Goal: Task Accomplishment & Management: Complete application form

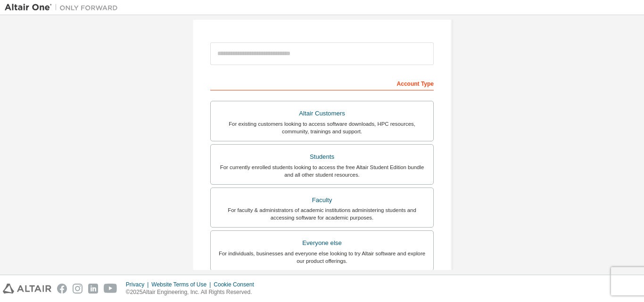
scroll to position [47, 0]
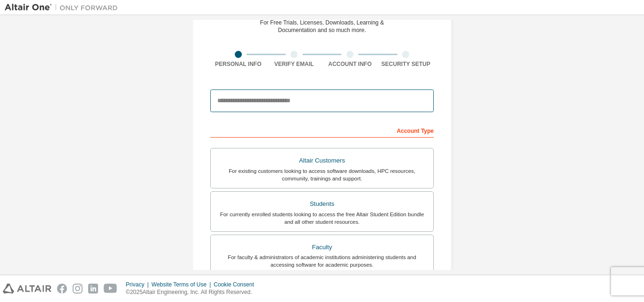
click at [346, 98] on input "email" at bounding box center [321, 101] width 223 height 23
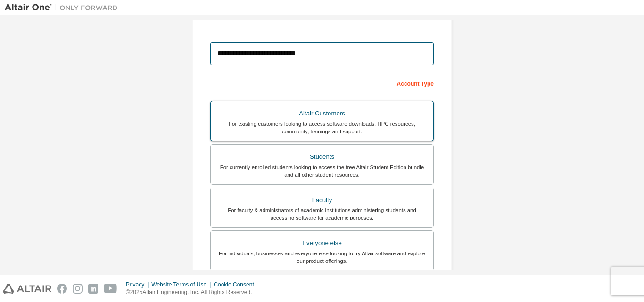
scroll to position [141, 0]
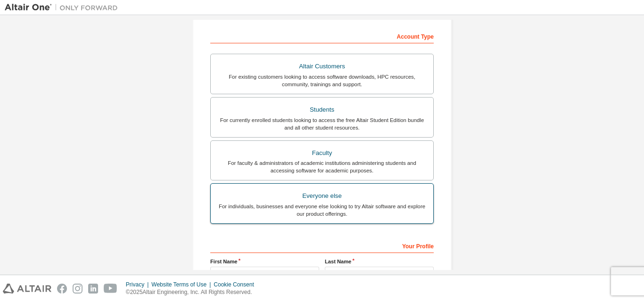
type input "**********"
click at [349, 195] on div "Everyone else" at bounding box center [321, 195] width 211 height 13
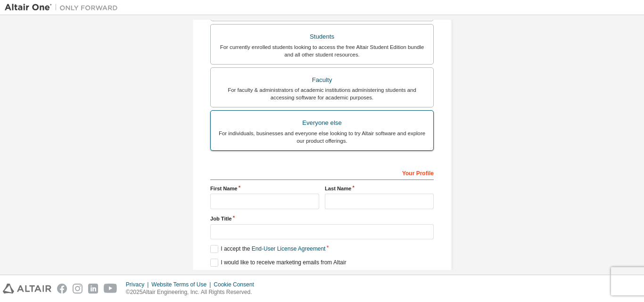
scroll to position [236, 0]
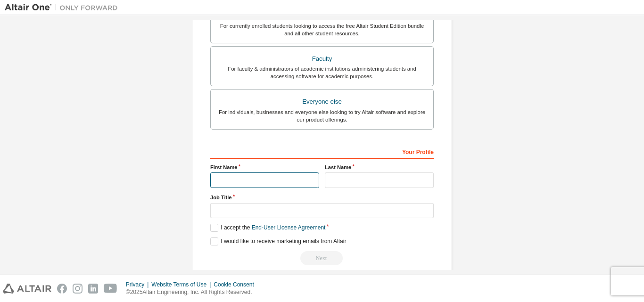
click at [286, 181] on input "text" at bounding box center [264, 180] width 109 height 16
type input "******"
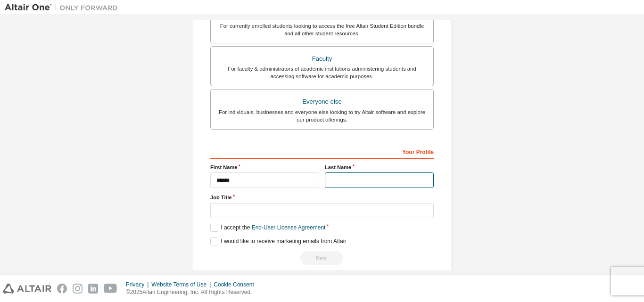
click at [343, 181] on input "text" at bounding box center [379, 180] width 109 height 16
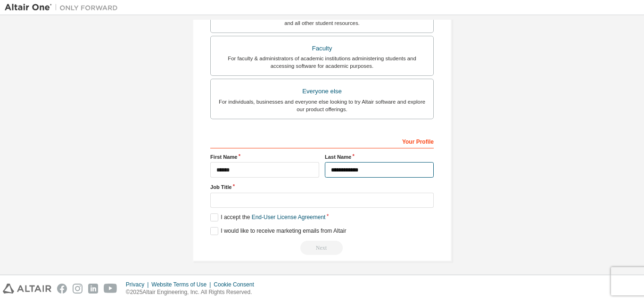
scroll to position [249, 0]
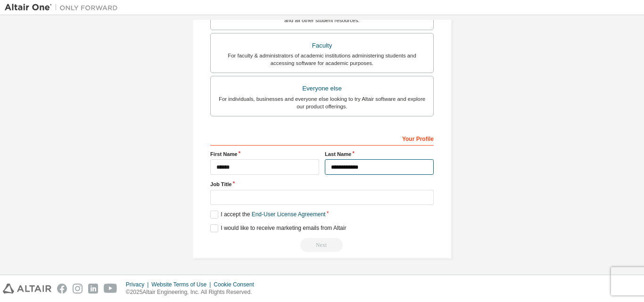
type input "**********"
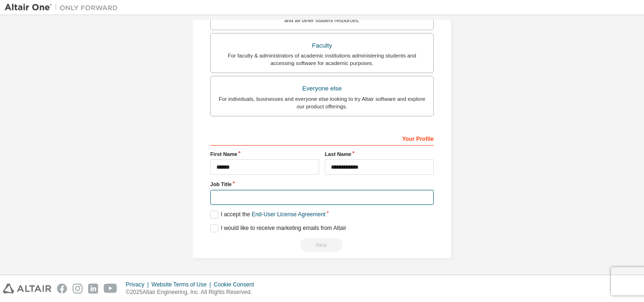
click at [293, 196] on input "text" at bounding box center [321, 198] width 223 height 16
type input "*******"
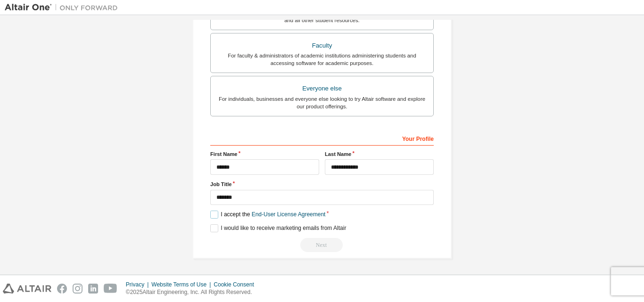
click at [210, 212] on label "I accept the End-User License Agreement" at bounding box center [267, 215] width 115 height 8
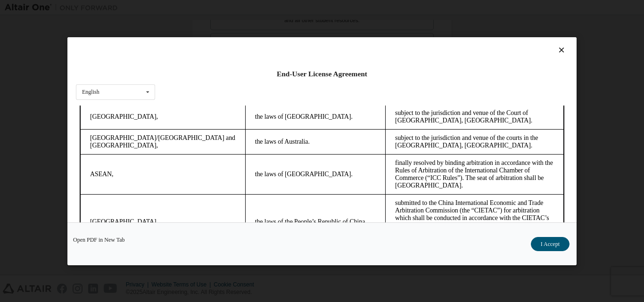
scroll to position [2560, 0]
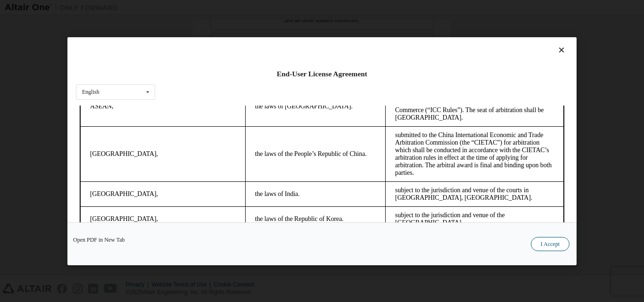
click at [542, 242] on button "I Accept" at bounding box center [550, 244] width 39 height 14
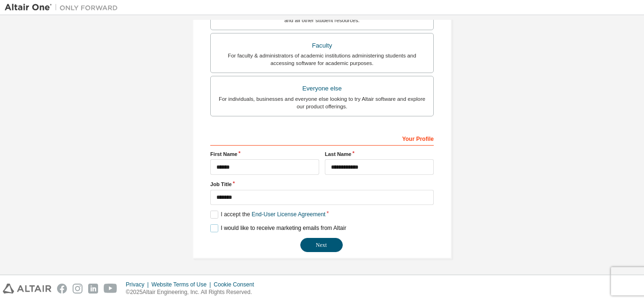
click at [213, 229] on label "I would like to receive marketing emails from Altair" at bounding box center [278, 228] width 136 height 8
click at [323, 247] on button "Next" at bounding box center [321, 245] width 42 height 14
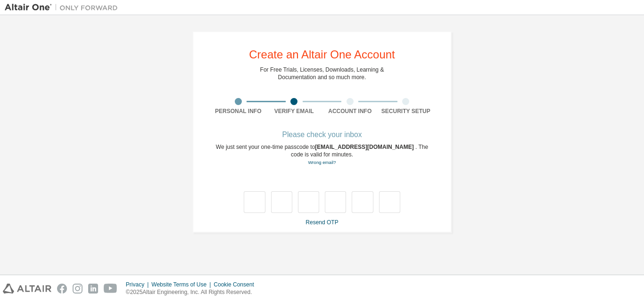
scroll to position [0, 0]
click at [318, 164] on link "Wrong email?" at bounding box center [322, 162] width 28 height 5
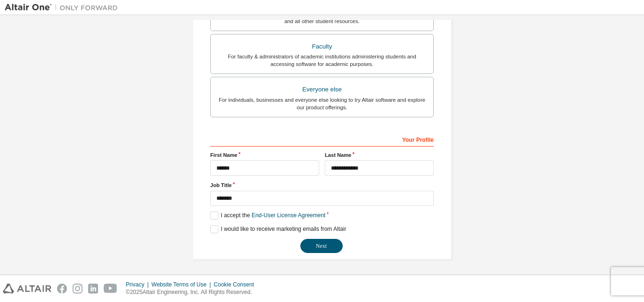
scroll to position [249, 0]
click at [326, 243] on button "Next" at bounding box center [321, 245] width 42 height 14
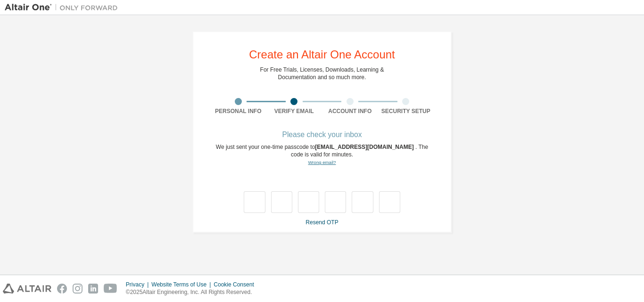
click at [318, 164] on link "Wrong email?" at bounding box center [322, 162] width 28 height 5
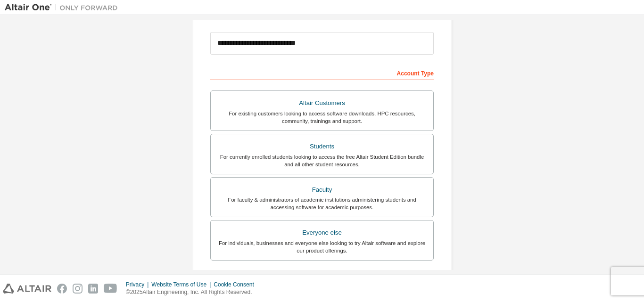
scroll to position [13, 0]
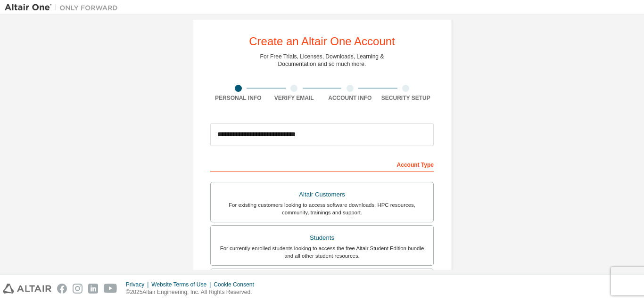
drag, startPoint x: 128, startPoint y: 62, endPoint x: 154, endPoint y: 49, distance: 28.9
click at [128, 62] on div "**********" at bounding box center [322, 256] width 634 height 499
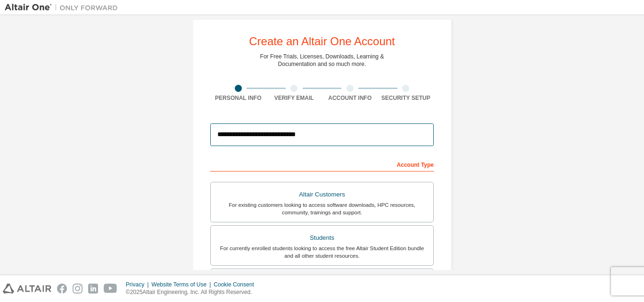
drag, startPoint x: 318, startPoint y: 134, endPoint x: 208, endPoint y: 138, distance: 109.4
click at [210, 138] on input "**********" at bounding box center [321, 134] width 223 height 23
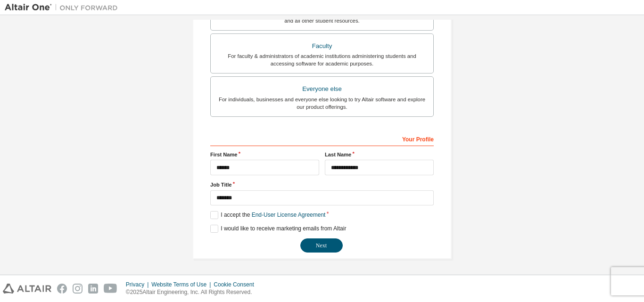
scroll to position [249, 0]
click at [321, 245] on button "Next" at bounding box center [321, 245] width 42 height 14
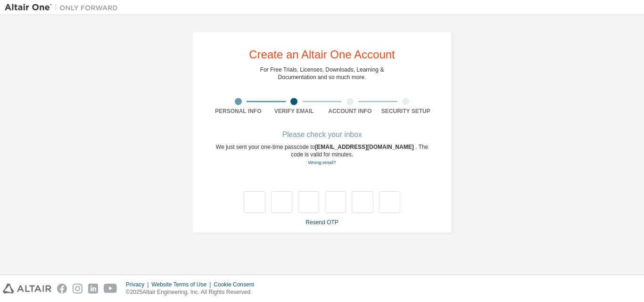
scroll to position [0, 0]
click at [316, 161] on link "Wrong email?" at bounding box center [322, 162] width 28 height 5
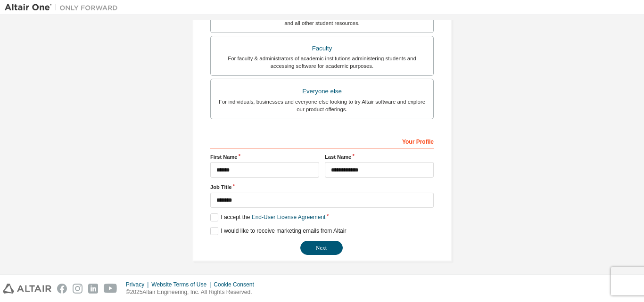
scroll to position [249, 0]
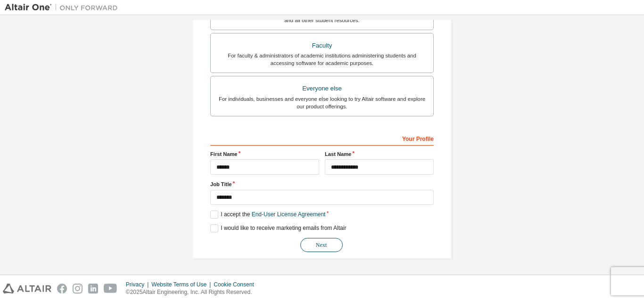
click at [319, 239] on button "Next" at bounding box center [321, 245] width 42 height 14
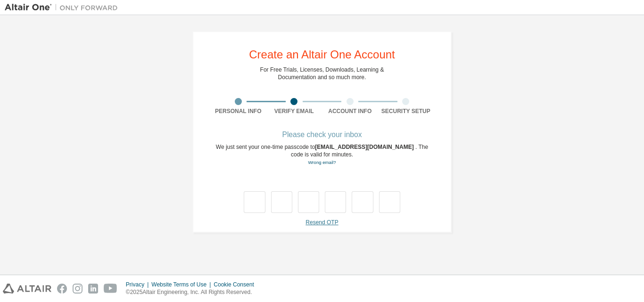
click at [318, 224] on link "Resend OTP" at bounding box center [321, 222] width 33 height 7
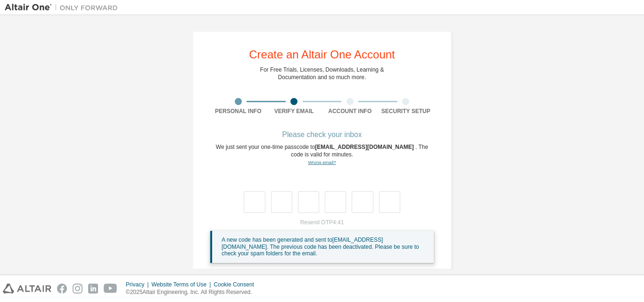
click at [319, 161] on link "Wrong email?" at bounding box center [322, 162] width 28 height 5
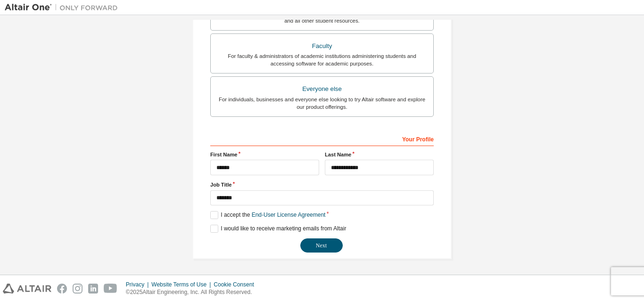
scroll to position [249, 0]
click at [210, 228] on label "I would like to receive marketing emails from Altair" at bounding box center [278, 228] width 136 height 8
click at [315, 247] on button "Next" at bounding box center [321, 245] width 42 height 14
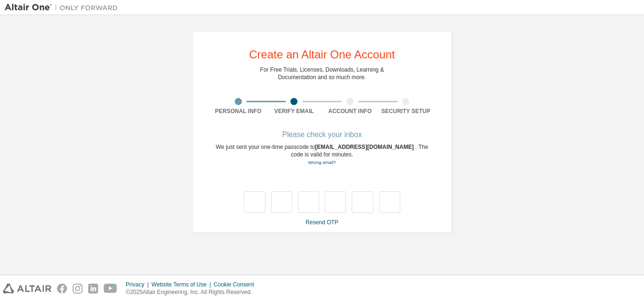
scroll to position [0, 0]
click at [325, 161] on link "Wrong email?" at bounding box center [322, 162] width 28 height 5
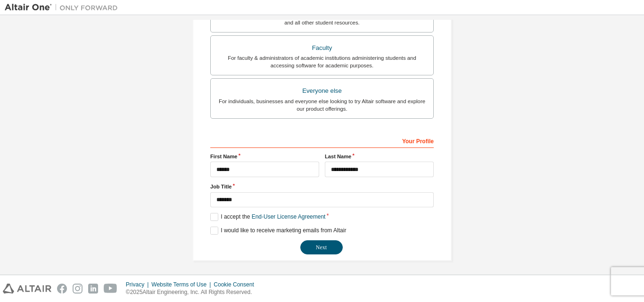
scroll to position [249, 0]
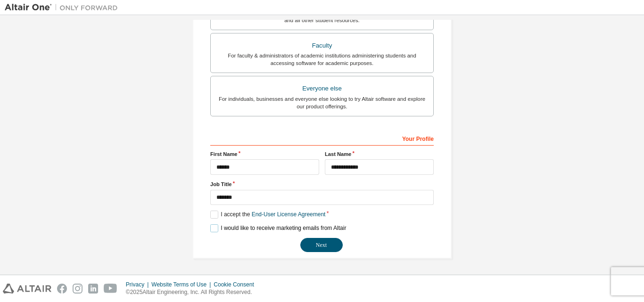
click at [214, 226] on label "I would like to receive marketing emails from Altair" at bounding box center [278, 228] width 136 height 8
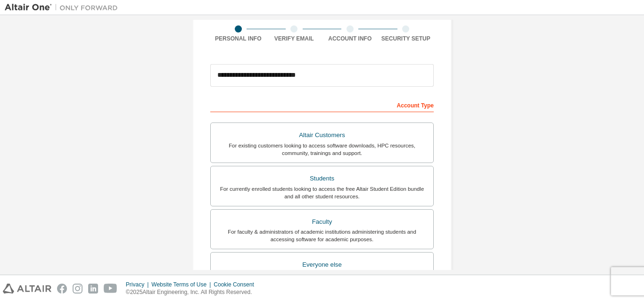
scroll to position [0, 0]
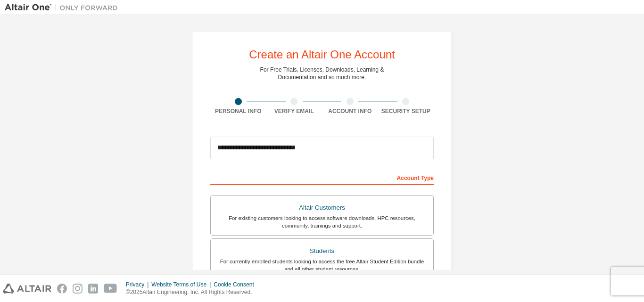
click at [293, 100] on div at bounding box center [293, 101] width 7 height 7
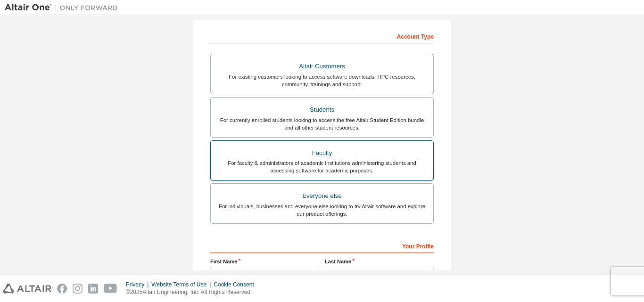
scroll to position [47, 0]
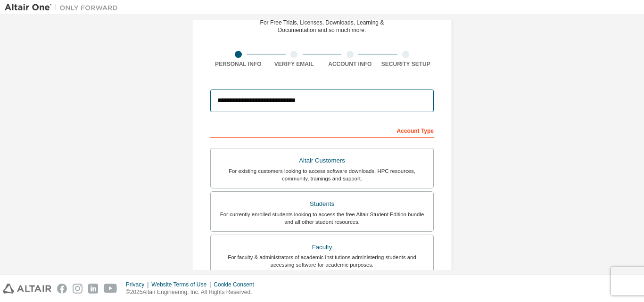
click at [328, 100] on input "**********" at bounding box center [321, 101] width 223 height 23
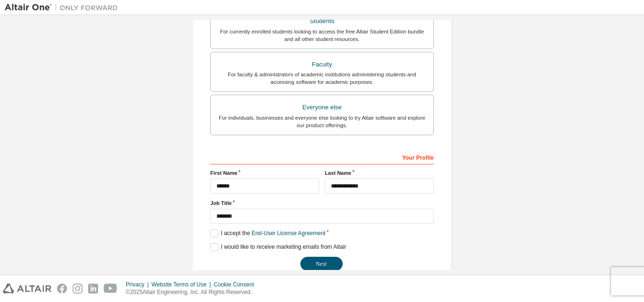
scroll to position [249, 0]
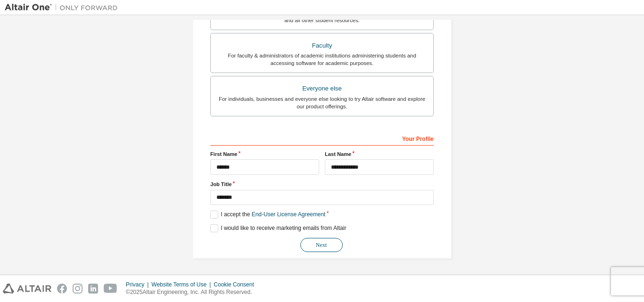
click at [329, 246] on button "Next" at bounding box center [321, 245] width 42 height 14
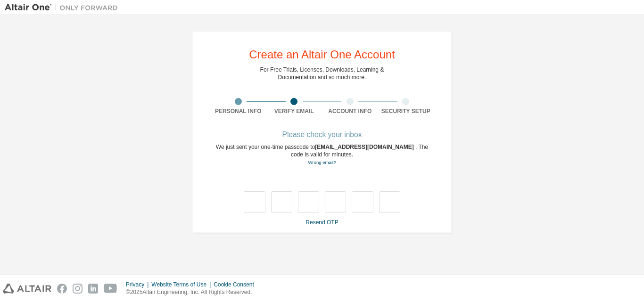
scroll to position [0, 0]
click at [321, 165] on link "Wrong email?" at bounding box center [322, 162] width 28 height 5
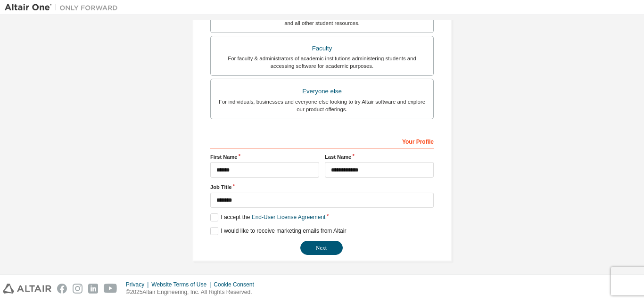
scroll to position [249, 0]
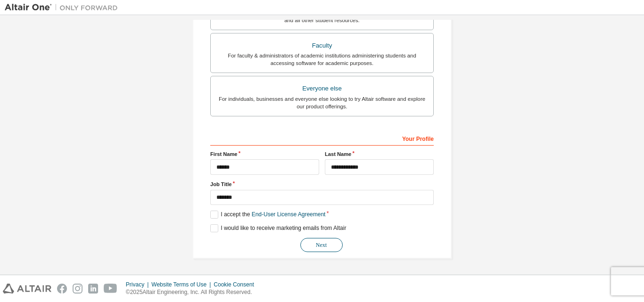
click at [324, 240] on button "Next" at bounding box center [321, 245] width 42 height 14
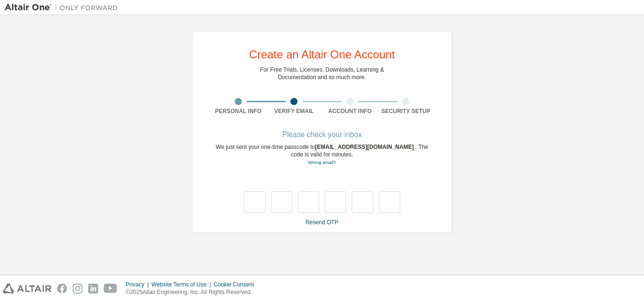
scroll to position [0, 0]
click at [315, 225] on link "Resend OTP" at bounding box center [321, 222] width 33 height 7
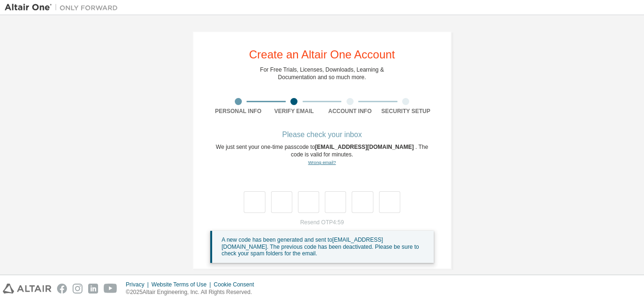
click at [318, 164] on link "Wrong email?" at bounding box center [322, 162] width 28 height 5
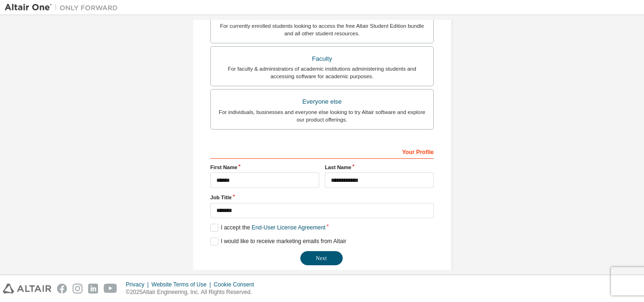
scroll to position [249, 0]
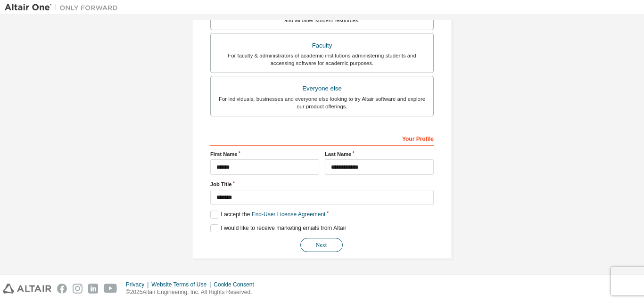
click at [320, 240] on button "Next" at bounding box center [321, 245] width 42 height 14
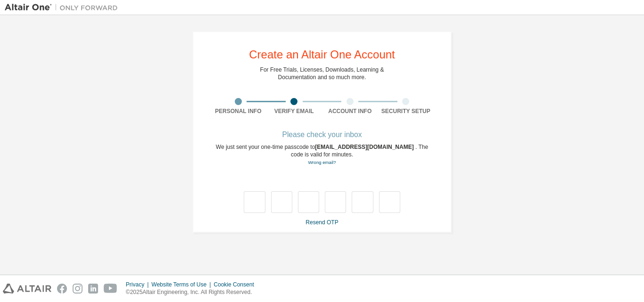
scroll to position [0, 0]
click at [319, 221] on link "Resend OTP" at bounding box center [321, 222] width 33 height 7
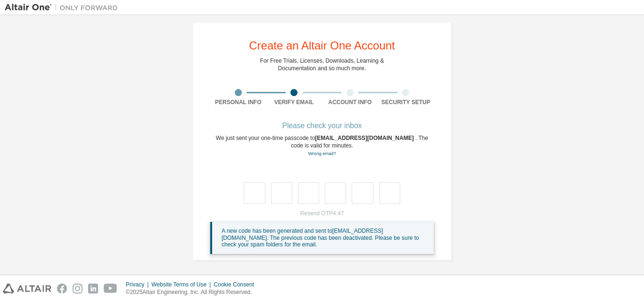
scroll to position [11, 0]
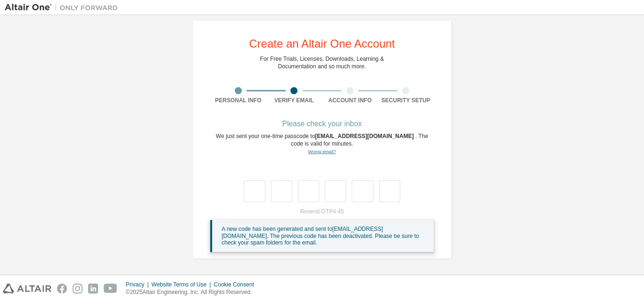
click at [322, 152] on link "Wrong email?" at bounding box center [322, 151] width 28 height 5
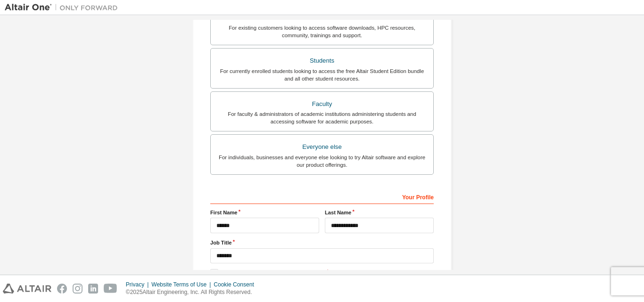
scroll to position [249, 0]
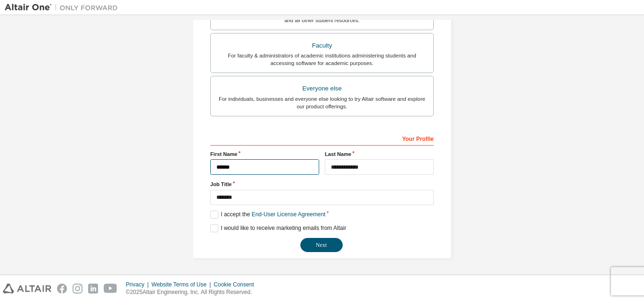
click at [284, 162] on input "******" at bounding box center [264, 167] width 109 height 16
type input "*"
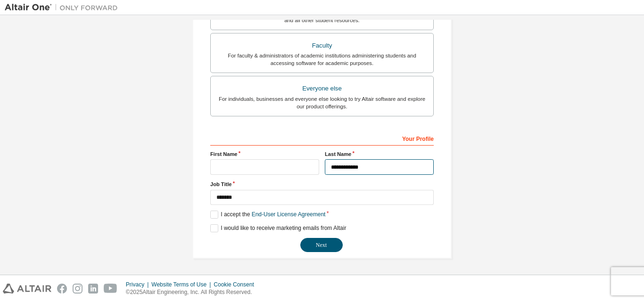
click at [377, 168] on input "**********" at bounding box center [379, 167] width 109 height 16
type input "*"
click at [316, 244] on button "Next" at bounding box center [321, 245] width 42 height 14
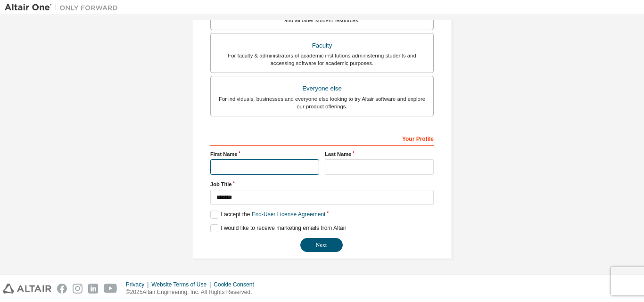
click at [281, 170] on input "text" at bounding box center [264, 167] width 109 height 16
type input "******"
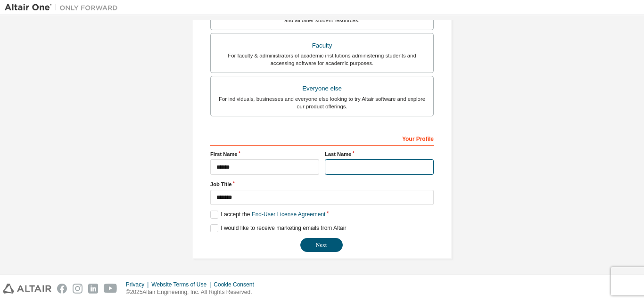
click at [349, 166] on input "text" at bounding box center [379, 167] width 109 height 16
type input "**********"
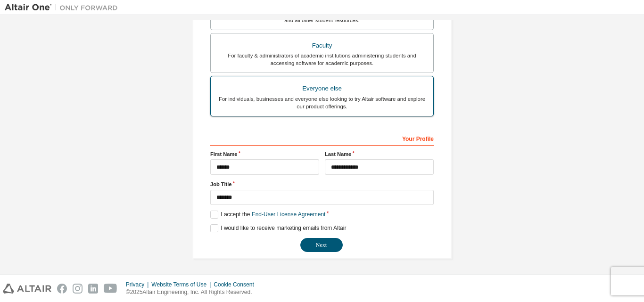
click at [308, 96] on div "For individuals, businesses and everyone else looking to try Altair software an…" at bounding box center [321, 102] width 211 height 15
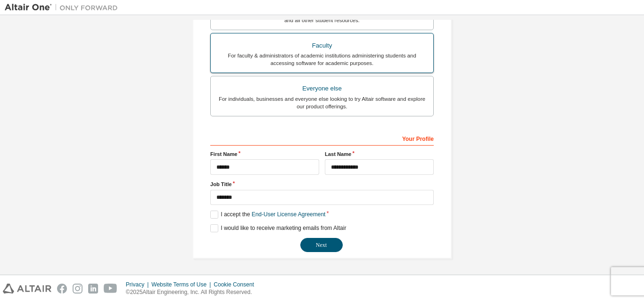
click at [324, 56] on div "For faculty & administrators of academic institutions administering students an…" at bounding box center [321, 59] width 211 height 15
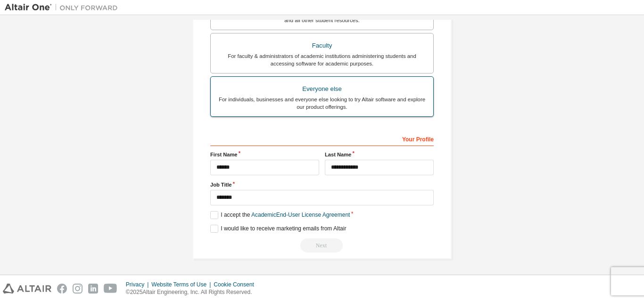
click at [327, 100] on div "For individuals, businesses and everyone else looking to try Altair software an…" at bounding box center [321, 103] width 211 height 15
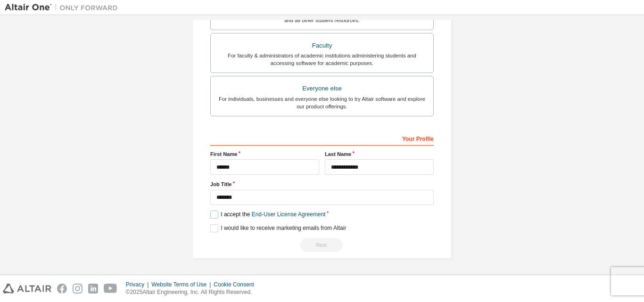
click at [211, 216] on label "I accept the End-User License Agreement" at bounding box center [267, 215] width 115 height 8
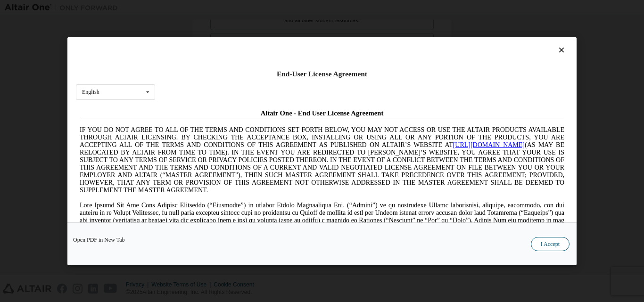
scroll to position [0, 0]
click at [553, 246] on button "I Accept" at bounding box center [550, 244] width 39 height 14
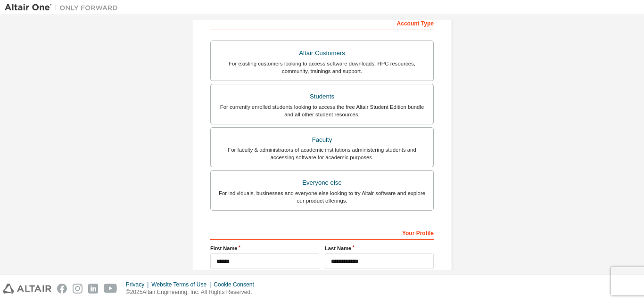
scroll to position [13, 0]
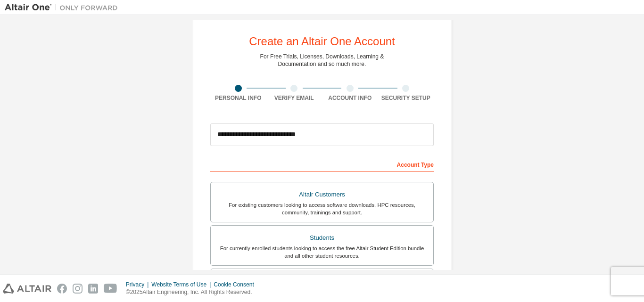
click at [291, 92] on div "Verify Email" at bounding box center [294, 93] width 56 height 17
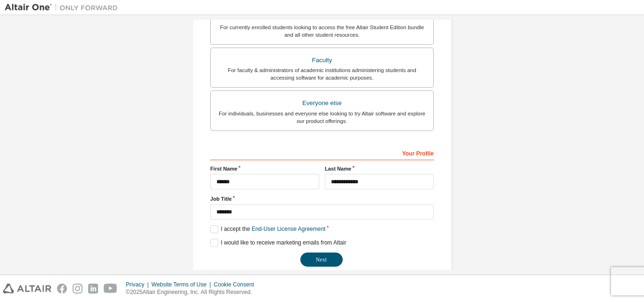
scroll to position [249, 0]
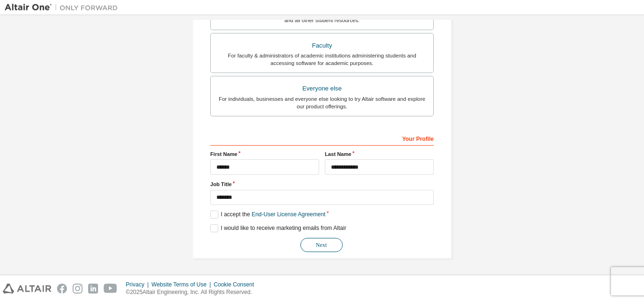
click at [323, 244] on button "Next" at bounding box center [321, 245] width 42 height 14
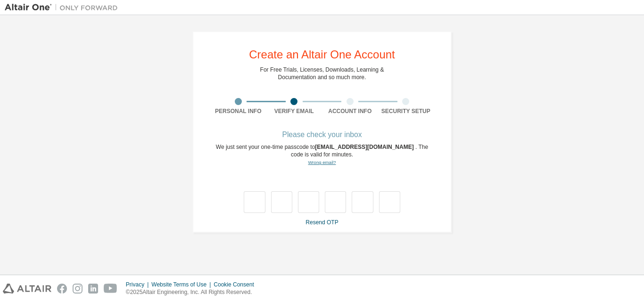
click at [322, 160] on link "Wrong email?" at bounding box center [322, 162] width 28 height 5
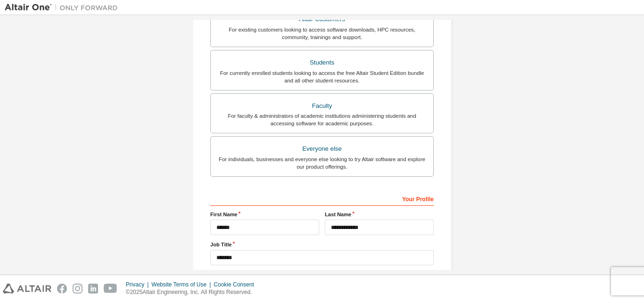
scroll to position [249, 0]
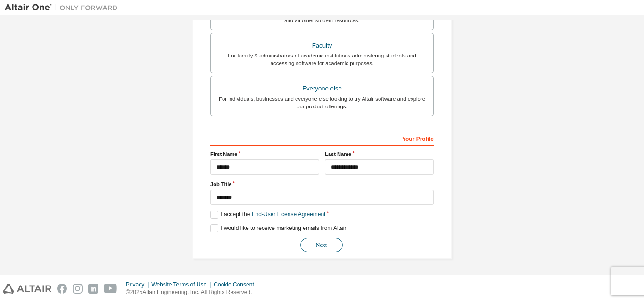
click at [324, 245] on button "Next" at bounding box center [321, 245] width 42 height 14
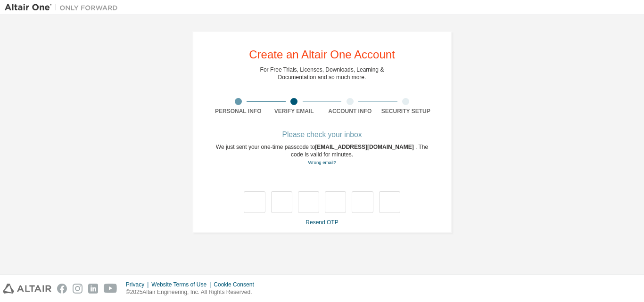
click at [317, 135] on div "Please check your inbox" at bounding box center [321, 135] width 223 height 6
click at [254, 199] on input "text" at bounding box center [254, 202] width 21 height 22
click at [324, 224] on link "Resend OTP" at bounding box center [321, 222] width 33 height 7
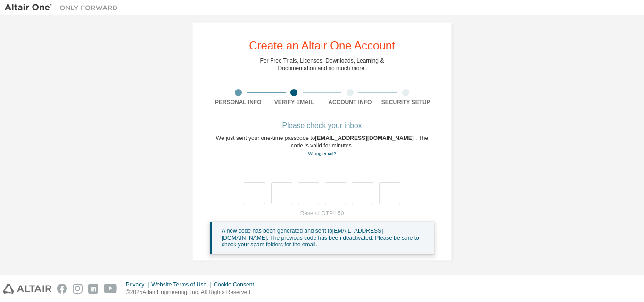
scroll to position [11, 0]
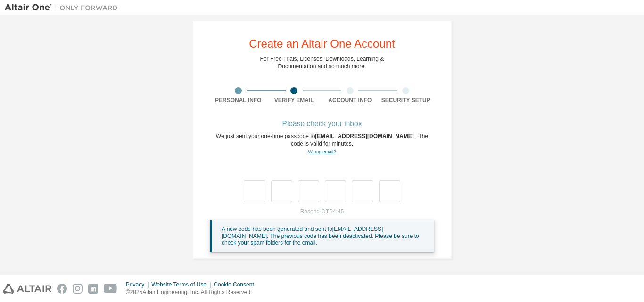
click at [317, 152] on link "Wrong email?" at bounding box center [322, 151] width 28 height 5
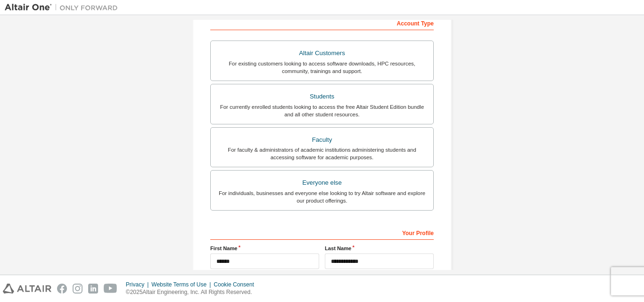
scroll to position [249, 0]
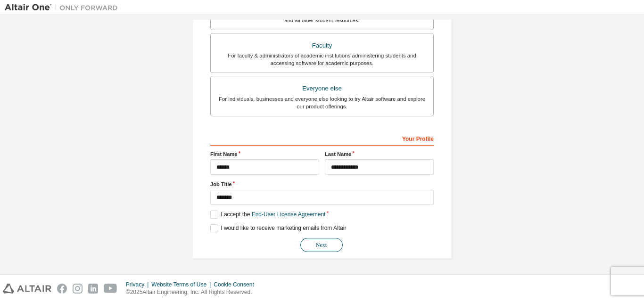
click at [335, 240] on button "Next" at bounding box center [321, 245] width 42 height 14
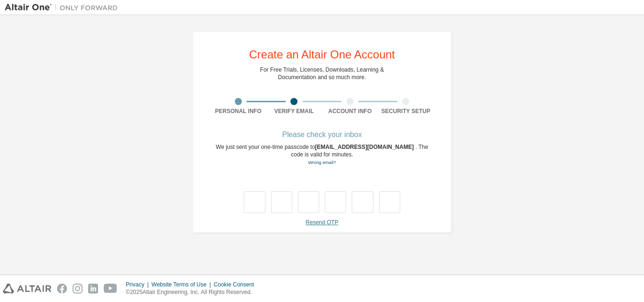
click at [319, 226] on link "Resend OTP" at bounding box center [321, 222] width 33 height 7
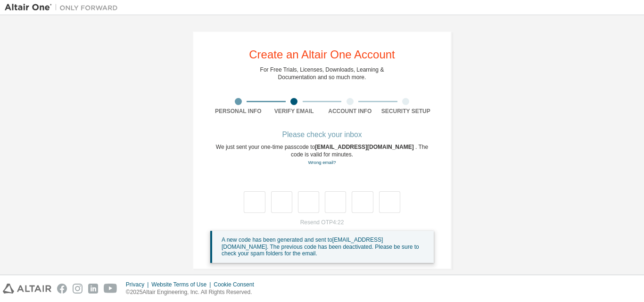
click at [282, 134] on div "Please check your inbox" at bounding box center [321, 135] width 223 height 6
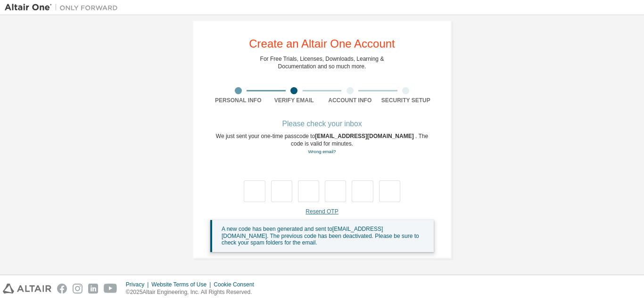
click at [317, 212] on link "Resend OTP" at bounding box center [321, 211] width 33 height 7
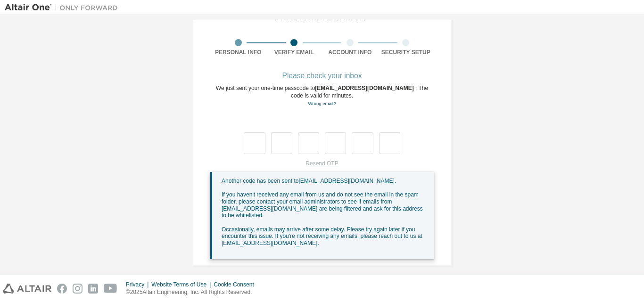
scroll to position [60, 0]
click at [320, 105] on link "Wrong email?" at bounding box center [322, 102] width 28 height 5
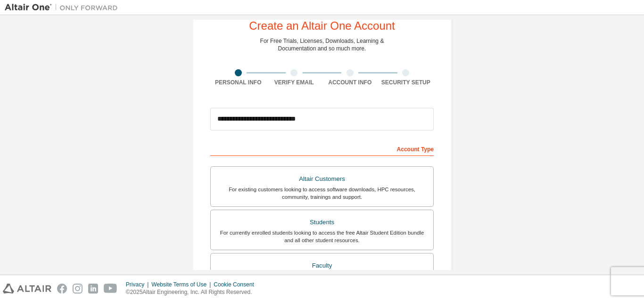
scroll to position [0, 0]
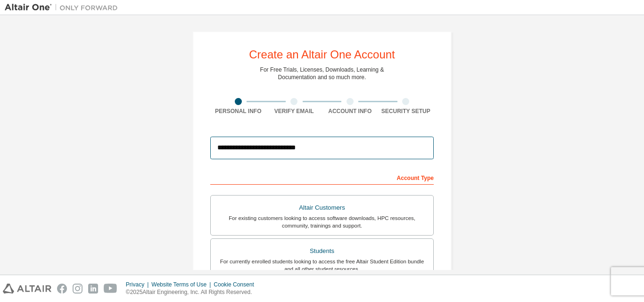
click at [321, 148] on input "**********" at bounding box center [321, 148] width 223 height 23
type input "**********"
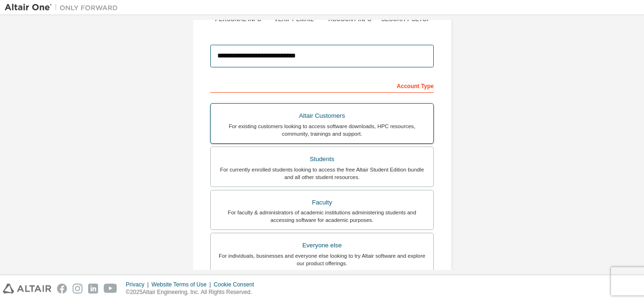
scroll to position [94, 0]
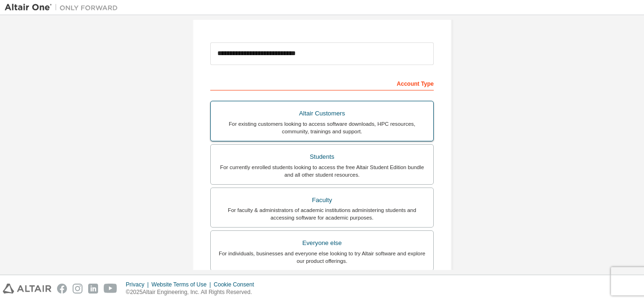
click at [313, 127] on div "For existing customers looking to access software downloads, HPC resources, com…" at bounding box center [321, 127] width 211 height 15
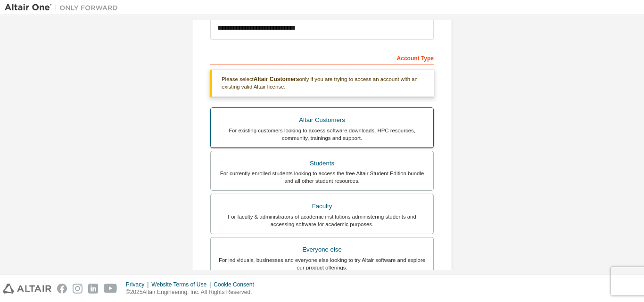
scroll to position [141, 0]
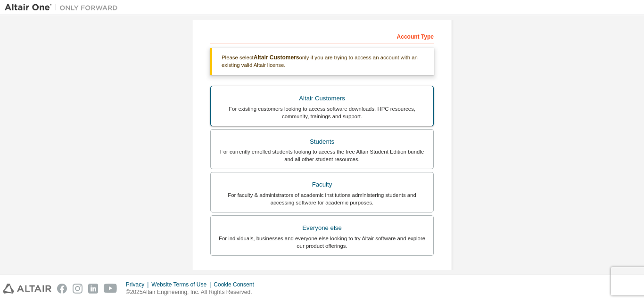
click at [316, 156] on div "For currently enrolled students looking to access the free Altair Student Editi…" at bounding box center [321, 155] width 211 height 15
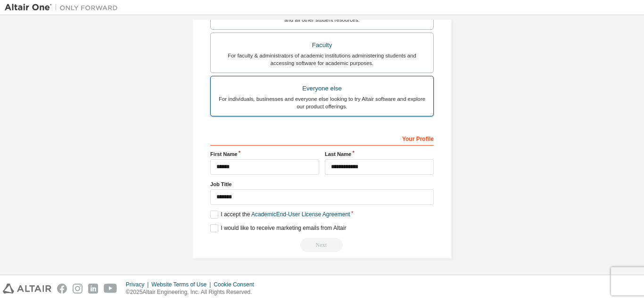
click at [332, 99] on div "For individuals, businesses and everyone else looking to try Altair software an…" at bounding box center [321, 102] width 211 height 15
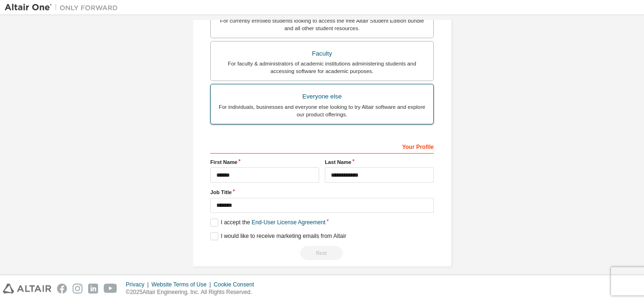
scroll to position [249, 0]
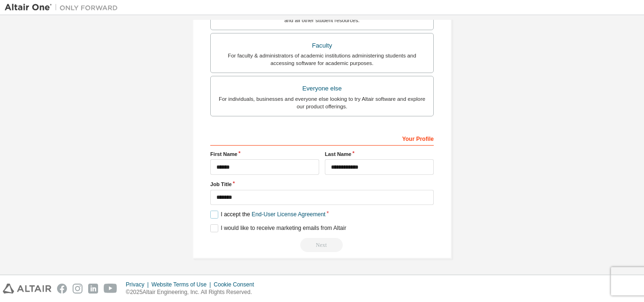
click at [212, 216] on label "I accept the End-User License Agreement" at bounding box center [267, 215] width 115 height 8
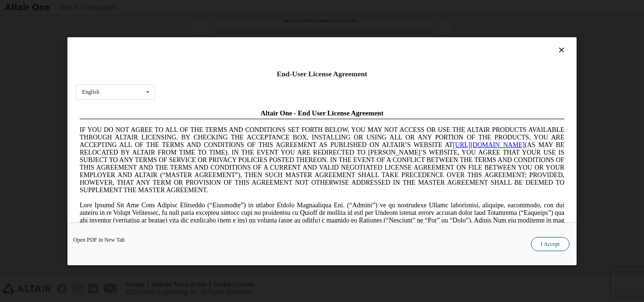
scroll to position [0, 0]
click at [553, 246] on button "I Accept" at bounding box center [550, 244] width 39 height 14
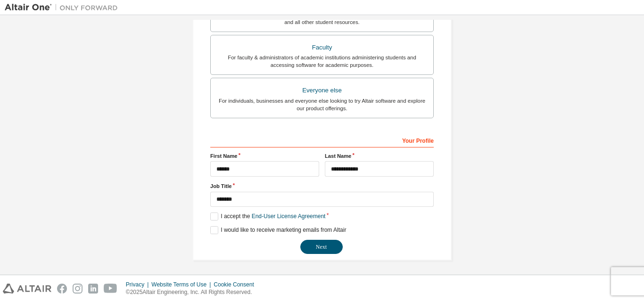
scroll to position [249, 0]
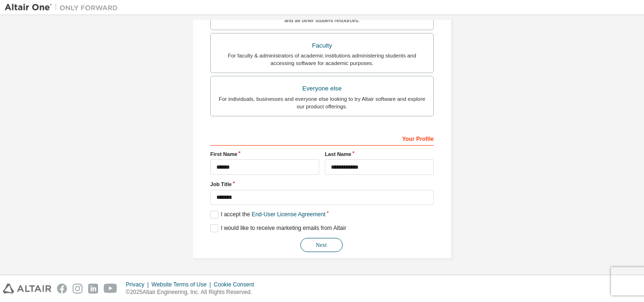
click at [316, 243] on button "Next" at bounding box center [321, 245] width 42 height 14
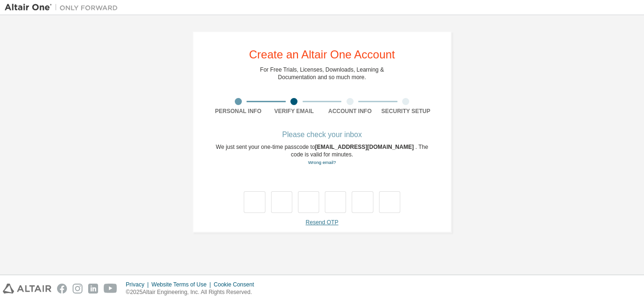
click at [315, 223] on link "Resend OTP" at bounding box center [321, 222] width 33 height 7
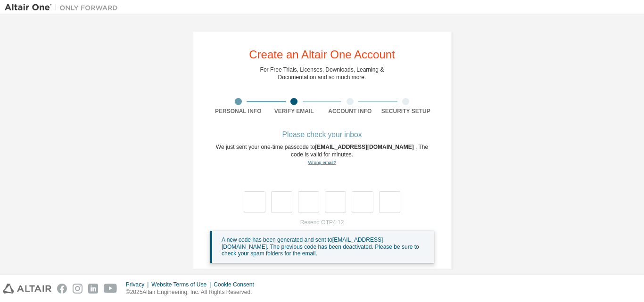
click at [323, 162] on link "Wrong email?" at bounding box center [322, 162] width 28 height 5
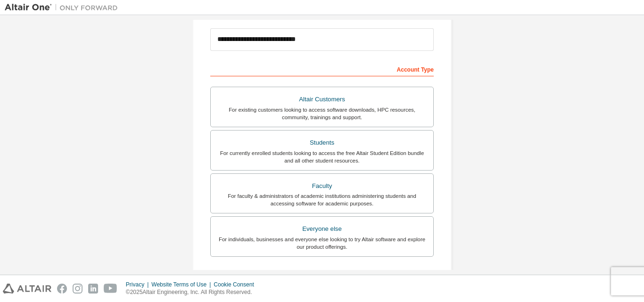
scroll to position [107, 0]
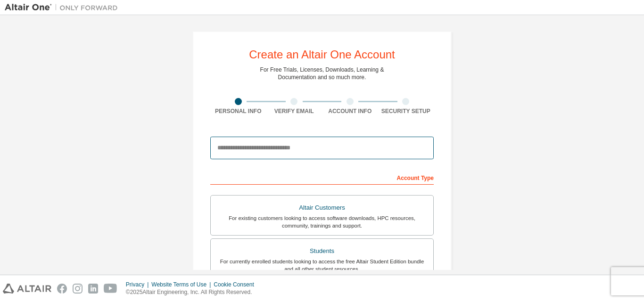
click at [263, 149] on input "email" at bounding box center [321, 148] width 223 height 23
type input "**********"
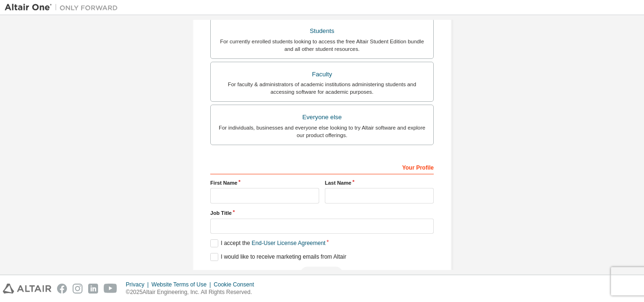
scroll to position [236, 0]
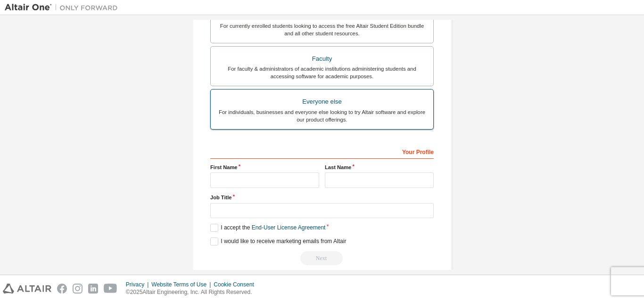
click at [282, 109] on div "For individuals, businesses and everyone else looking to try Altair software an…" at bounding box center [321, 115] width 211 height 15
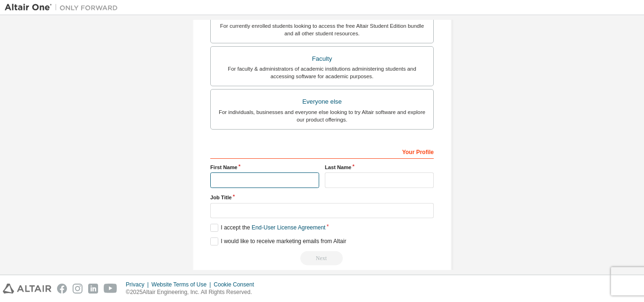
click at [288, 178] on input "text" at bounding box center [264, 180] width 109 height 16
type input "******"
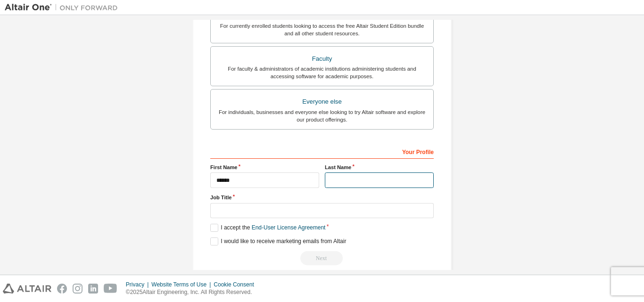
click at [332, 178] on input "text" at bounding box center [379, 180] width 109 height 16
type input "**********"
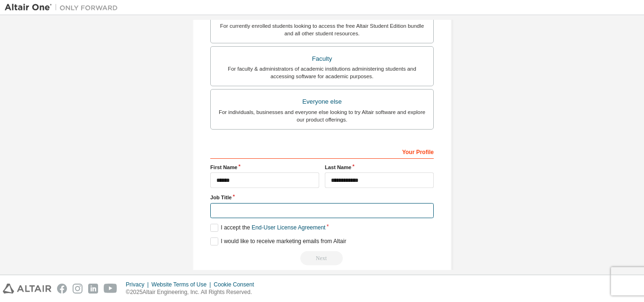
click at [268, 216] on input "text" at bounding box center [321, 211] width 223 height 16
type input "*******"
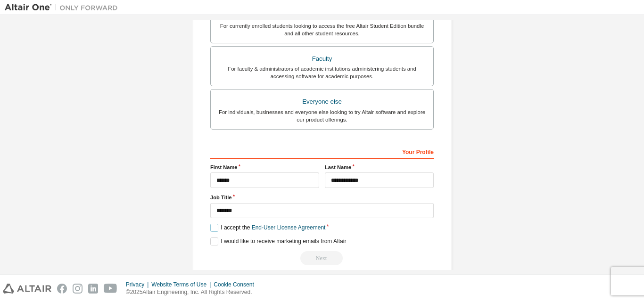
click at [211, 226] on label "I accept the End-User License Agreement" at bounding box center [267, 228] width 115 height 8
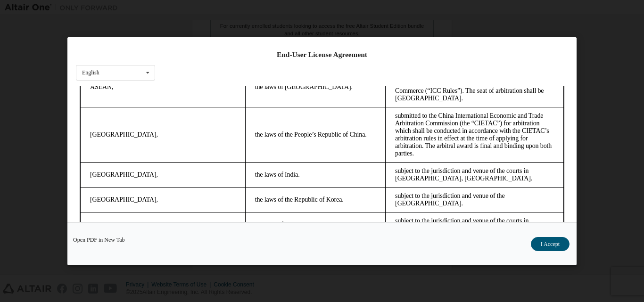
scroll to position [30, 0]
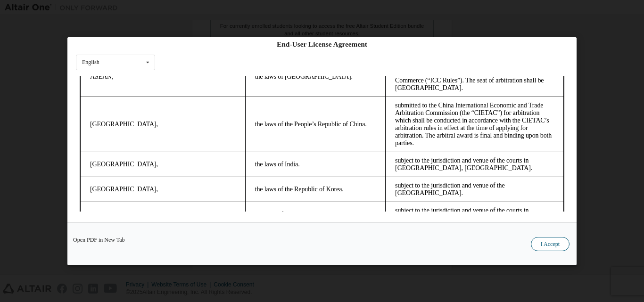
click at [557, 240] on button "I Accept" at bounding box center [550, 244] width 39 height 14
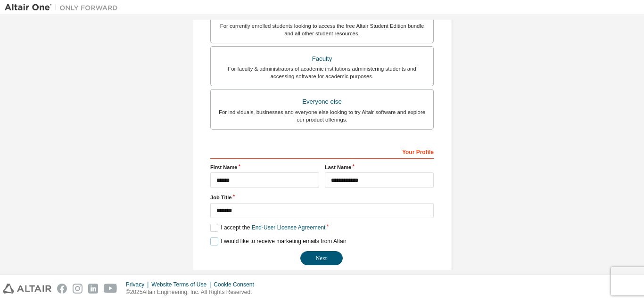
click at [210, 242] on label "I would like to receive marketing emails from Altair" at bounding box center [278, 241] width 136 height 8
click at [326, 260] on button "Next" at bounding box center [321, 258] width 42 height 14
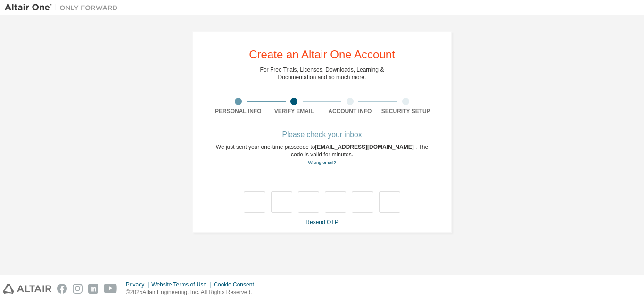
scroll to position [0, 0]
click at [312, 225] on link "Resend OTP" at bounding box center [321, 222] width 33 height 7
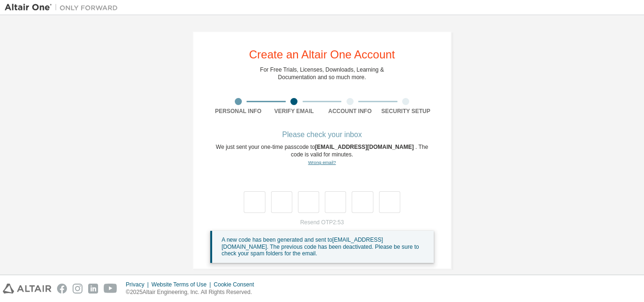
click at [322, 165] on link "Wrong email?" at bounding box center [322, 162] width 28 height 5
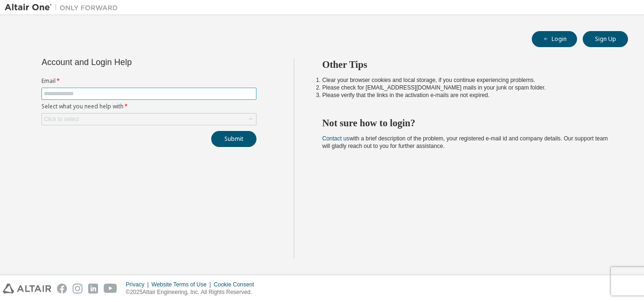
click at [128, 94] on input "text" at bounding box center [149, 94] width 210 height 8
type input "**********"
click at [124, 116] on div "Click to select" at bounding box center [149, 119] width 214 height 11
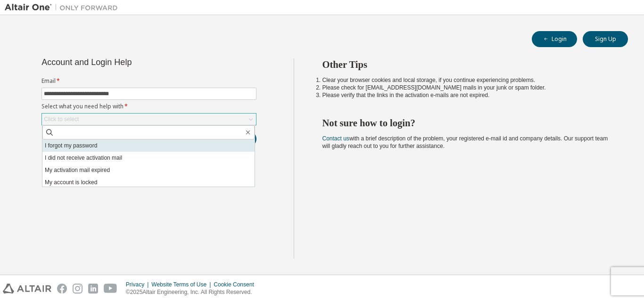
click at [127, 143] on li "I forgot my password" at bounding box center [148, 145] width 212 height 12
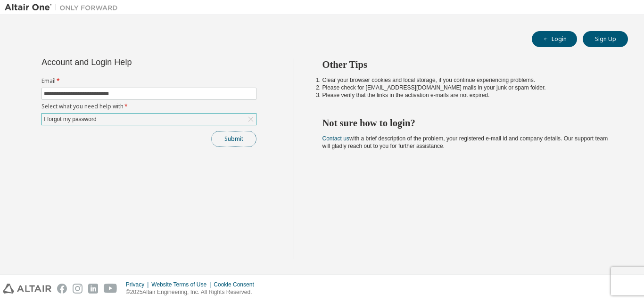
click at [239, 136] on button "Submit" at bounding box center [233, 139] width 45 height 16
click at [607, 41] on button "Sign Up" at bounding box center [604, 39] width 45 height 16
click at [114, 119] on div "Click to select" at bounding box center [149, 119] width 214 height 11
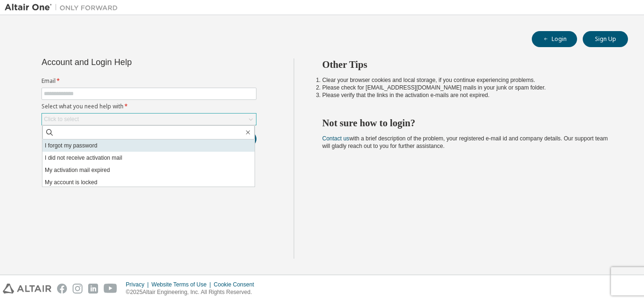
click at [109, 144] on li "I forgot my password" at bounding box center [148, 145] width 212 height 12
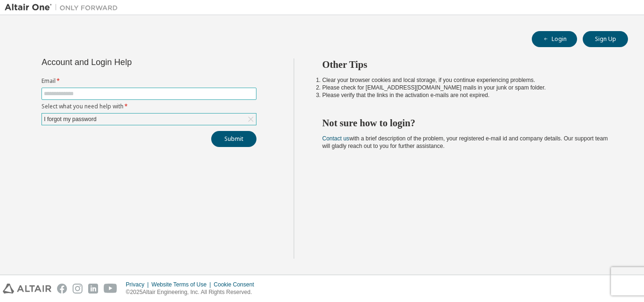
click at [111, 93] on input "text" at bounding box center [149, 94] width 210 height 8
click at [232, 137] on button "Submit" at bounding box center [233, 139] width 45 height 16
click at [234, 137] on button "Submit" at bounding box center [233, 139] width 45 height 16
click at [239, 138] on button "Submit" at bounding box center [233, 139] width 45 height 16
drag, startPoint x: 149, startPoint y: 96, endPoint x: 0, endPoint y: 130, distance: 153.3
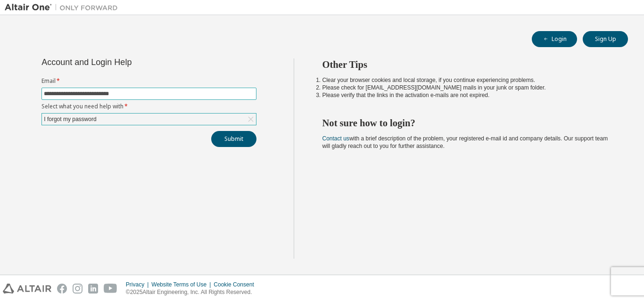
click at [0, 130] on div "**********" at bounding box center [322, 145] width 644 height 260
click at [145, 93] on input "**********" at bounding box center [149, 94] width 210 height 8
type input "*"
type input "**********"
click at [224, 138] on button "Submit" at bounding box center [233, 139] width 45 height 16
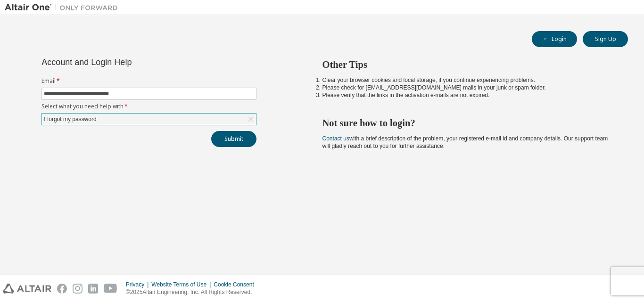
click at [224, 119] on div "I forgot my password" at bounding box center [149, 119] width 214 height 11
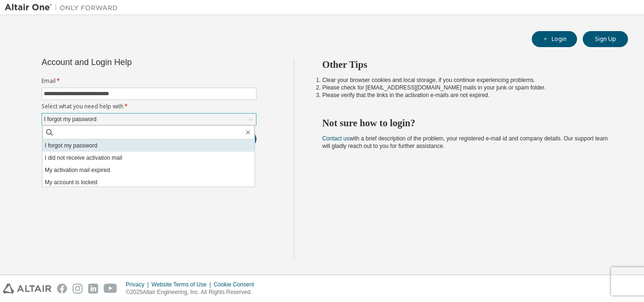
click at [169, 144] on li "I forgot my password" at bounding box center [148, 145] width 212 height 12
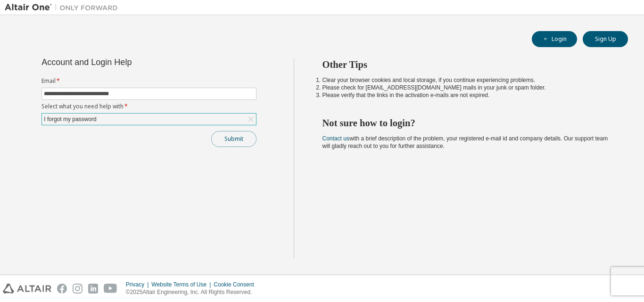
click at [224, 139] on button "Submit" at bounding box center [233, 139] width 45 height 16
click at [553, 40] on button "Login" at bounding box center [554, 39] width 45 height 16
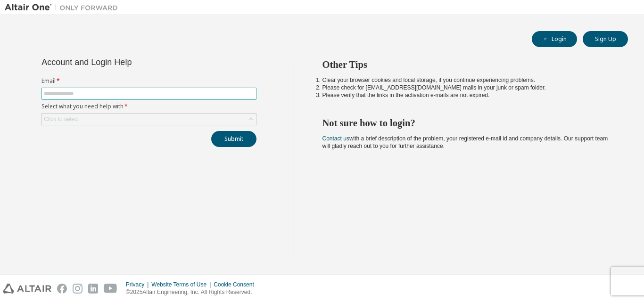
click at [216, 96] on input "text" at bounding box center [149, 94] width 210 height 8
click at [184, 117] on div "Click to select" at bounding box center [149, 119] width 214 height 11
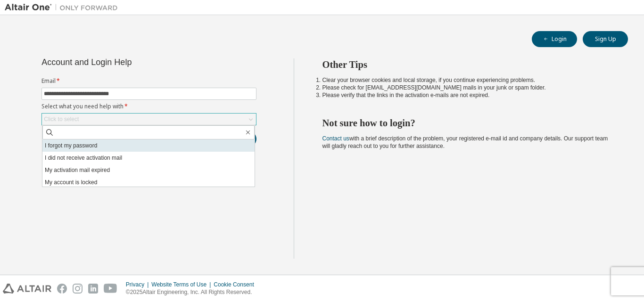
click at [169, 143] on li "I forgot my password" at bounding box center [148, 145] width 212 height 12
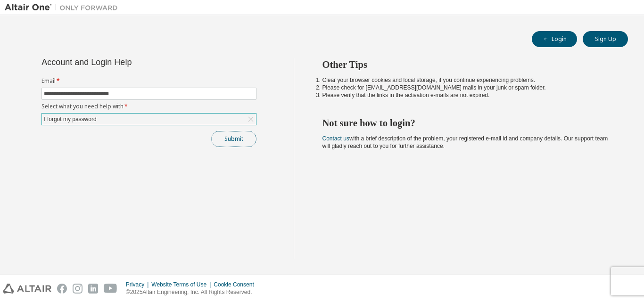
click at [240, 136] on button "Submit" at bounding box center [233, 139] width 45 height 16
click at [226, 139] on button "Submit" at bounding box center [233, 139] width 45 height 16
click at [147, 89] on span "**********" at bounding box center [148, 94] width 215 height 12
click at [147, 91] on input "**********" at bounding box center [149, 94] width 210 height 8
type input "*"
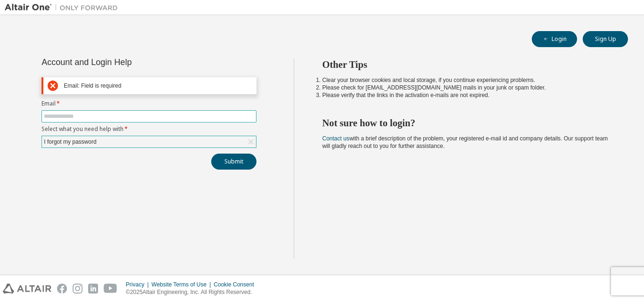
paste input "**********"
type input "**********"
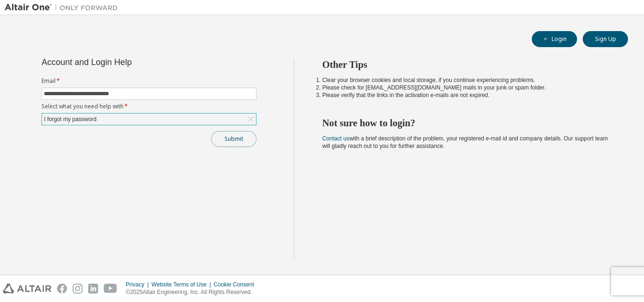
click at [247, 134] on button "Submit" at bounding box center [233, 139] width 45 height 16
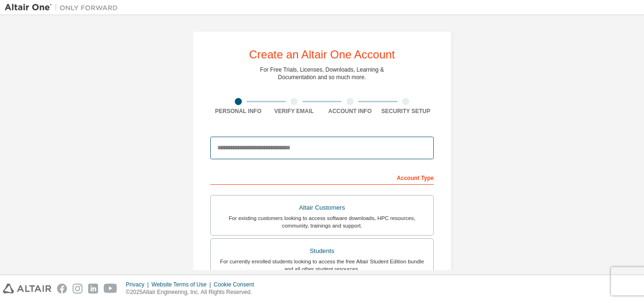
click at [283, 156] on input "email" at bounding box center [321, 148] width 223 height 23
type input "**********"
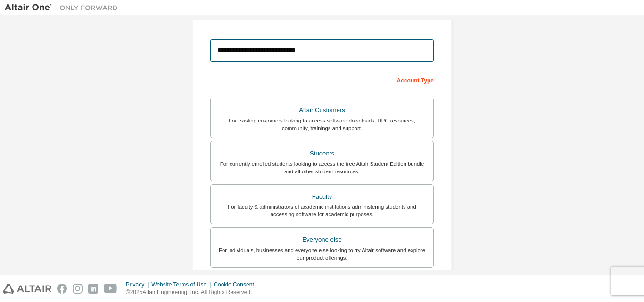
scroll to position [188, 0]
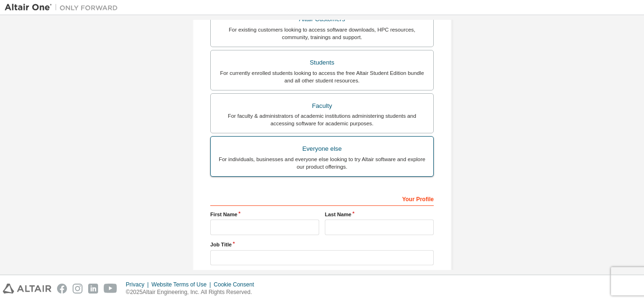
click at [332, 154] on div "Everyone else" at bounding box center [321, 148] width 211 height 13
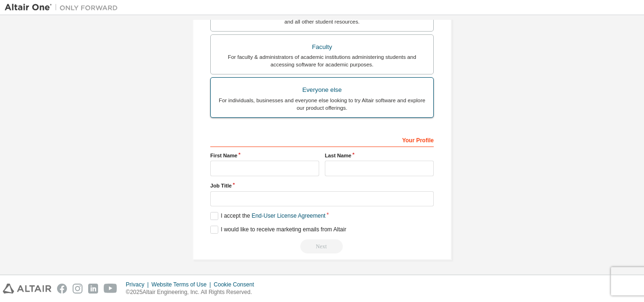
scroll to position [249, 0]
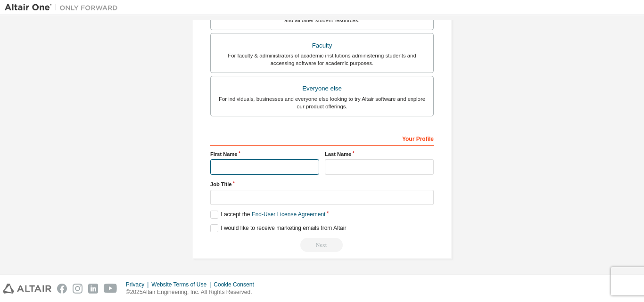
click at [295, 161] on input "text" at bounding box center [264, 167] width 109 height 16
type input "******"
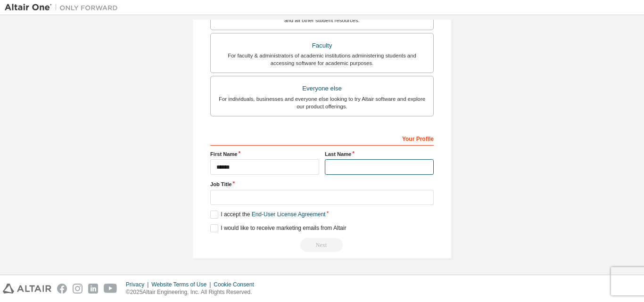
click at [351, 170] on input "text" at bounding box center [379, 167] width 109 height 16
type input "**********"
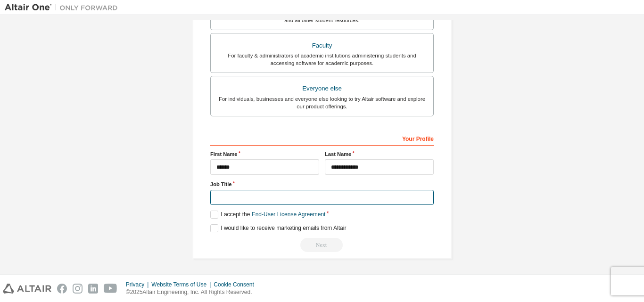
click at [285, 199] on input "text" at bounding box center [321, 198] width 223 height 16
type input "*******"
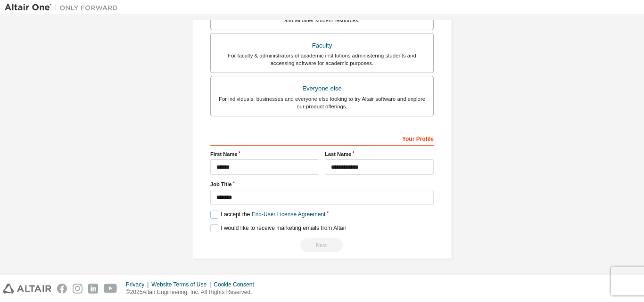
click at [215, 213] on label "I accept the End-User License Agreement" at bounding box center [267, 215] width 115 height 8
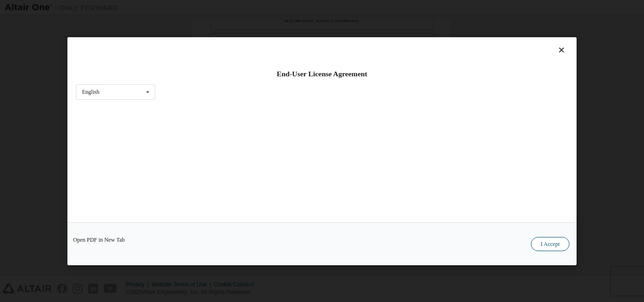
click at [550, 245] on button "I Accept" at bounding box center [550, 244] width 39 height 14
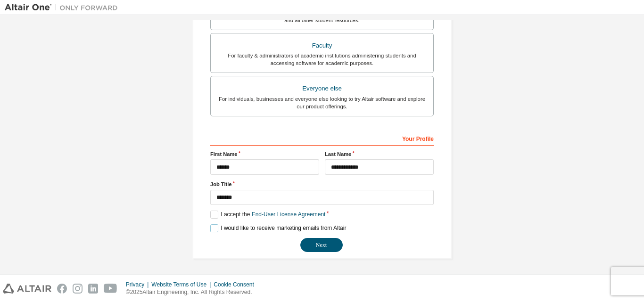
click at [212, 227] on label "I would like to receive marketing emails from Altair" at bounding box center [278, 228] width 136 height 8
click at [325, 248] on button "Next" at bounding box center [321, 245] width 42 height 14
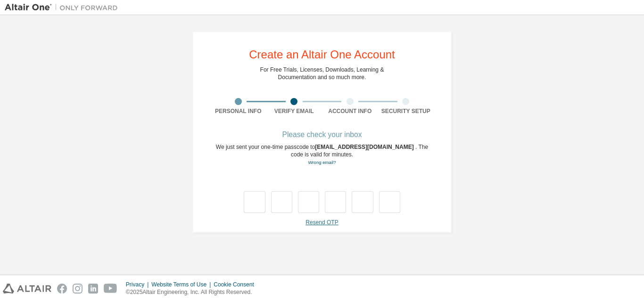
click at [325, 221] on link "Resend OTP" at bounding box center [321, 222] width 33 height 7
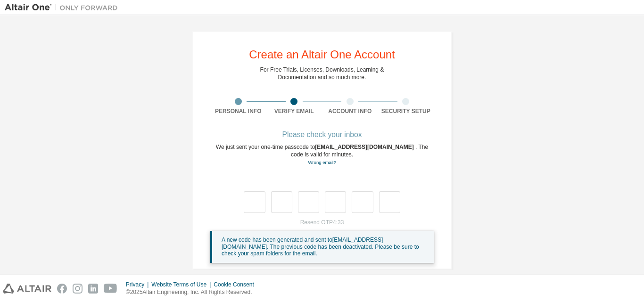
click at [341, 100] on div at bounding box center [350, 101] width 56 height 7
click at [321, 164] on link "Wrong email?" at bounding box center [322, 162] width 28 height 5
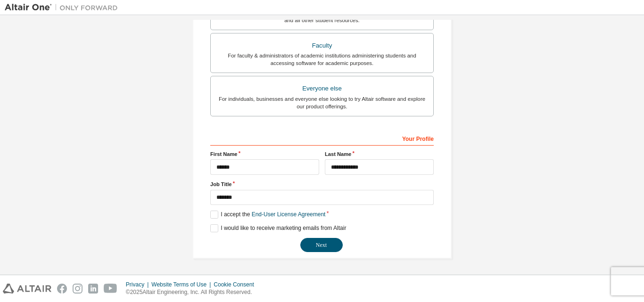
scroll to position [13, 0]
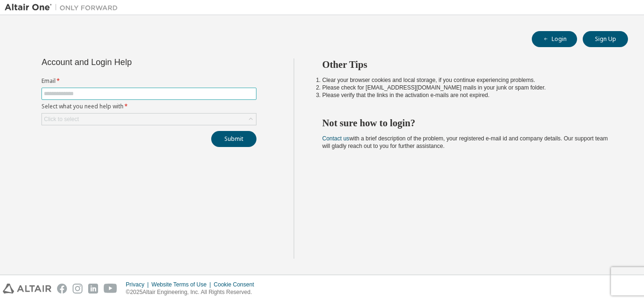
click at [190, 99] on span at bounding box center [148, 94] width 215 height 12
click at [190, 89] on span at bounding box center [148, 94] width 215 height 12
click at [182, 89] on span at bounding box center [148, 94] width 215 height 12
click at [183, 94] on input "text" at bounding box center [149, 94] width 210 height 8
type input "**********"
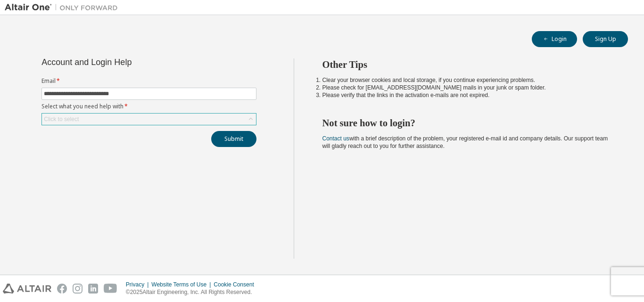
click at [140, 119] on div "Click to select" at bounding box center [149, 119] width 214 height 11
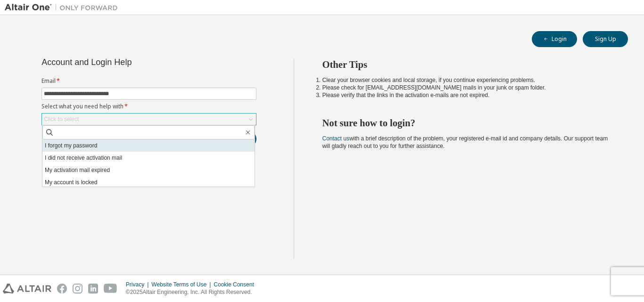
click at [144, 146] on li "I forgot my password" at bounding box center [148, 145] width 212 height 12
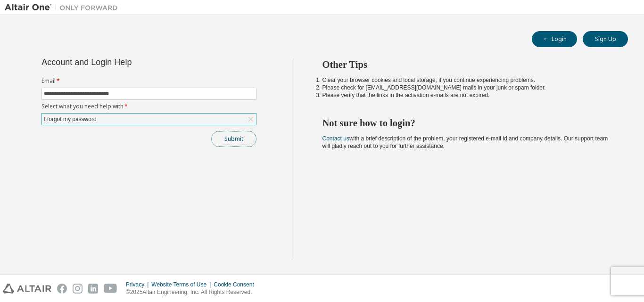
click at [219, 136] on button "Submit" at bounding box center [233, 139] width 45 height 16
click at [229, 138] on button "Submit" at bounding box center [233, 139] width 45 height 16
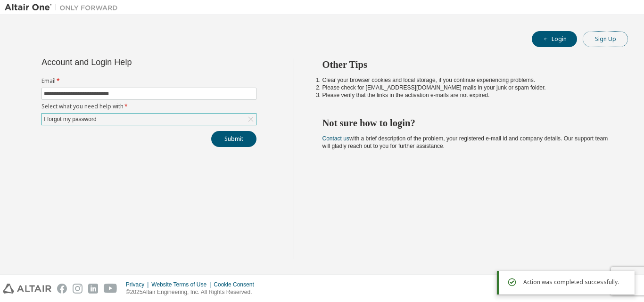
click at [613, 37] on button "Sign Up" at bounding box center [604, 39] width 45 height 16
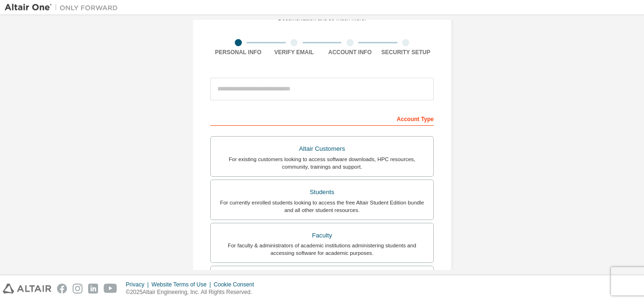
scroll to position [13, 0]
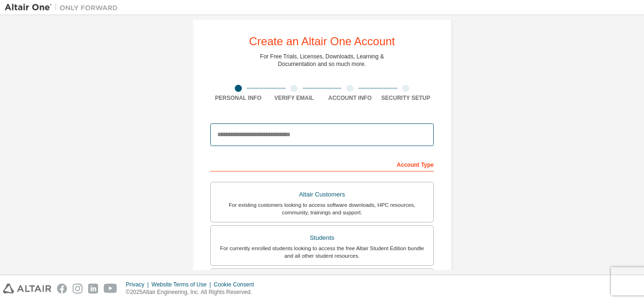
click at [347, 133] on input "email" at bounding box center [321, 134] width 223 height 23
type input "**********"
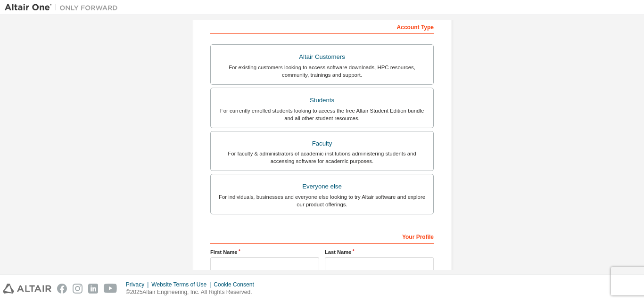
scroll to position [202, 0]
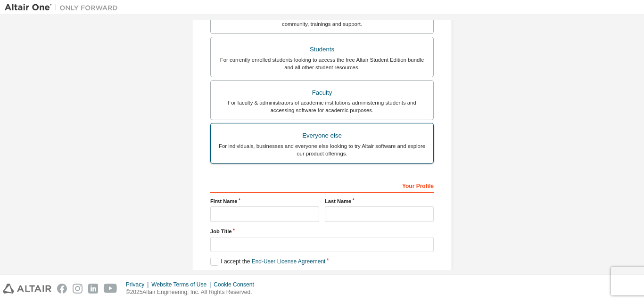
click at [329, 147] on div "For individuals, businesses and everyone else looking to try Altair software an…" at bounding box center [321, 149] width 211 height 15
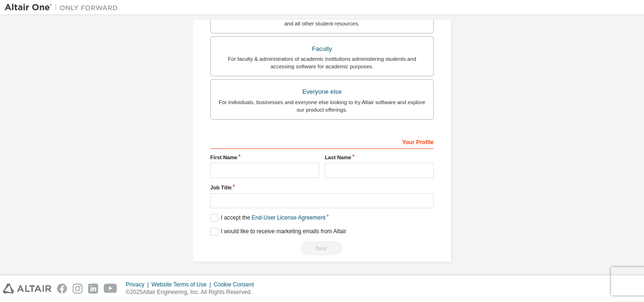
scroll to position [249, 0]
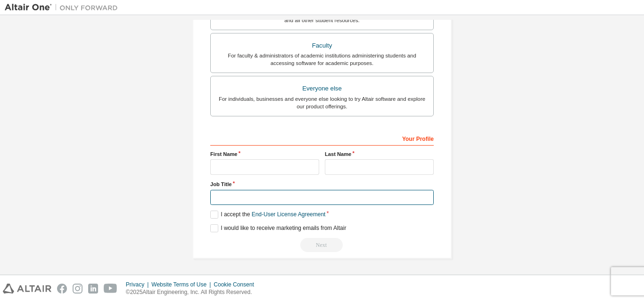
click at [310, 200] on input "text" at bounding box center [321, 198] width 223 height 16
type input "*******"
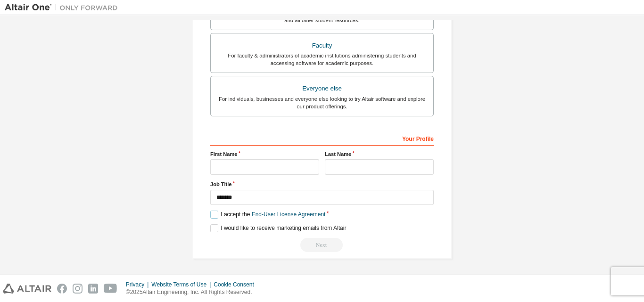
click at [214, 215] on label "I accept the End-User License Agreement" at bounding box center [267, 215] width 115 height 8
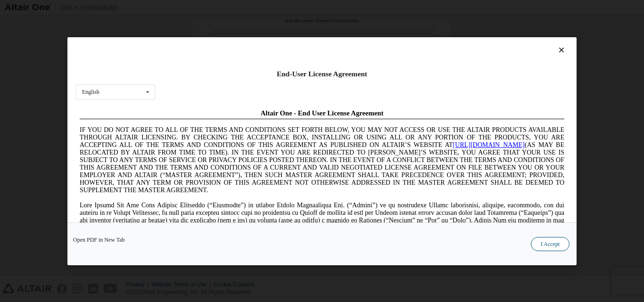
scroll to position [0, 0]
click at [551, 245] on button "I Accept" at bounding box center [550, 244] width 39 height 14
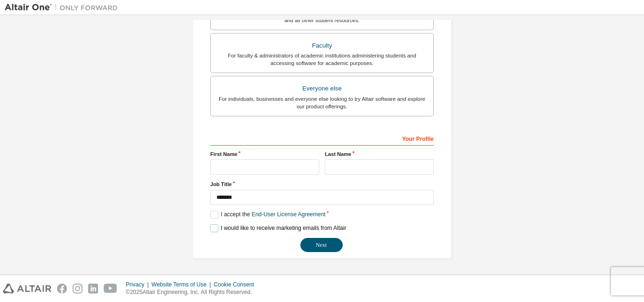
click at [214, 229] on label "I would like to receive marketing emails from Altair" at bounding box center [278, 228] width 136 height 8
click at [308, 245] on button "Next" at bounding box center [321, 245] width 42 height 14
click at [308, 246] on button "Next" at bounding box center [321, 245] width 42 height 14
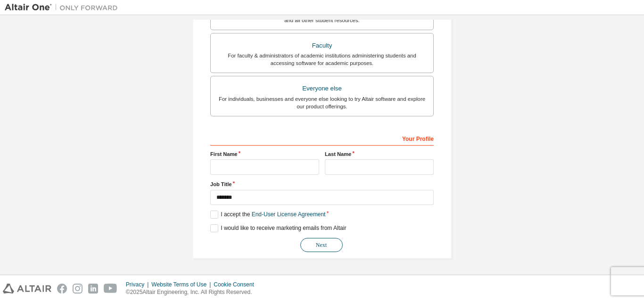
click at [308, 246] on button "Next" at bounding box center [321, 245] width 42 height 14
click at [281, 171] on input "text" at bounding box center [264, 167] width 109 height 16
type input "******"
click at [356, 162] on input "text" at bounding box center [379, 167] width 109 height 16
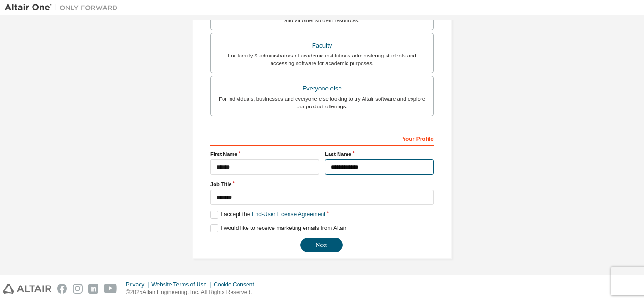
click at [363, 170] on input "**********" at bounding box center [379, 167] width 109 height 16
type input "**********"
click at [321, 242] on button "Next" at bounding box center [321, 245] width 42 height 14
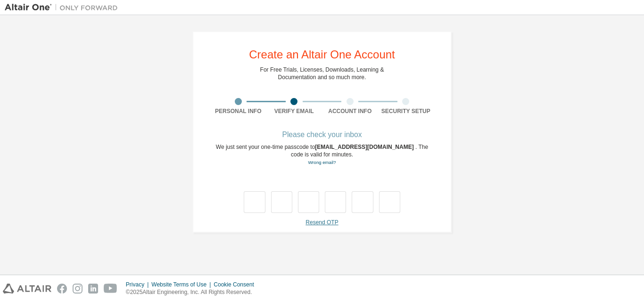
click at [314, 221] on link "Resend OTP" at bounding box center [321, 222] width 33 height 7
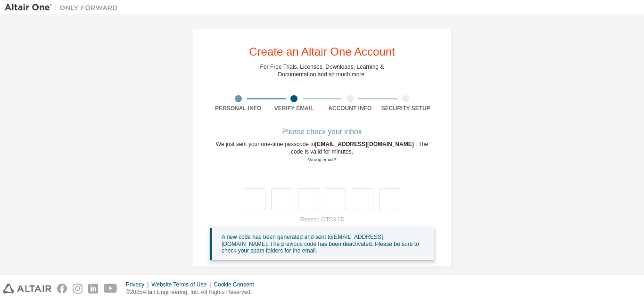
scroll to position [11, 0]
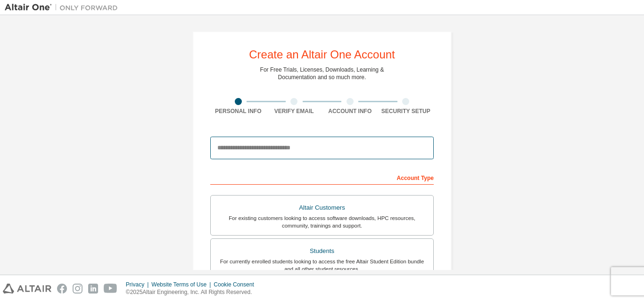
click at [281, 144] on input "email" at bounding box center [321, 148] width 223 height 23
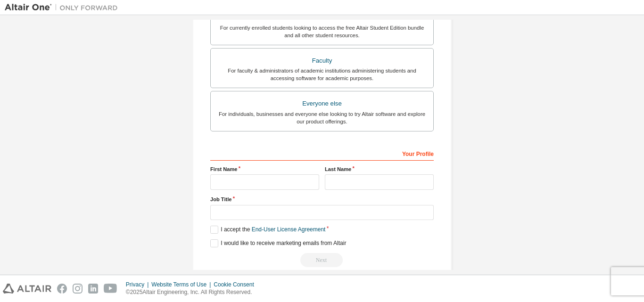
scroll to position [236, 0]
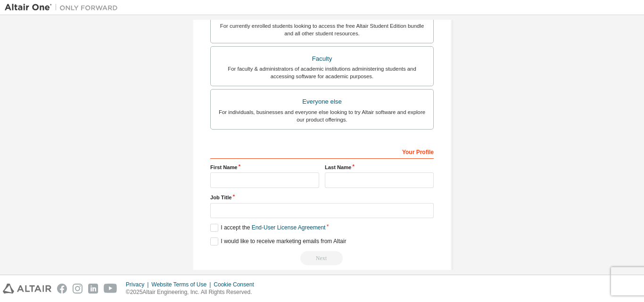
type input "**********"
click at [270, 178] on input "text" at bounding box center [264, 180] width 109 height 16
type input "******"
click at [355, 181] on input "text" at bounding box center [379, 180] width 109 height 16
type input "**********"
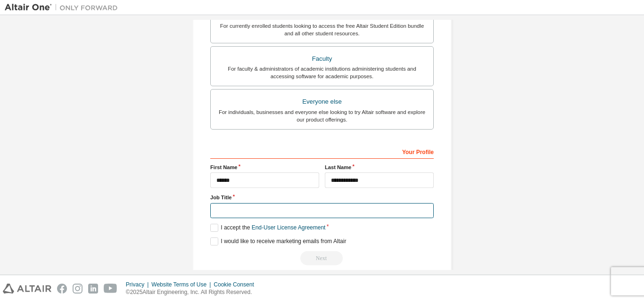
click at [315, 216] on input "text" at bounding box center [321, 211] width 223 height 16
type input "*******"
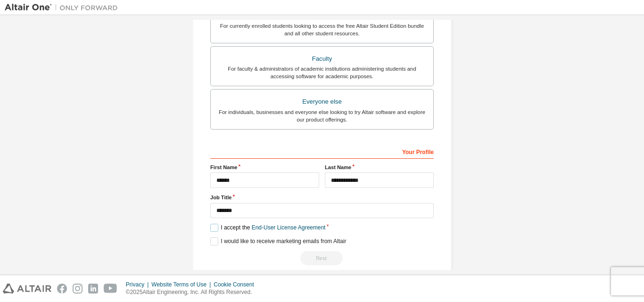
click at [215, 228] on label "I accept the End-User License Agreement" at bounding box center [267, 228] width 115 height 8
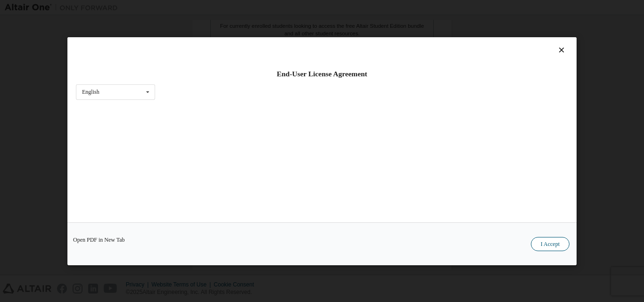
click at [545, 245] on button "I Accept" at bounding box center [550, 244] width 39 height 14
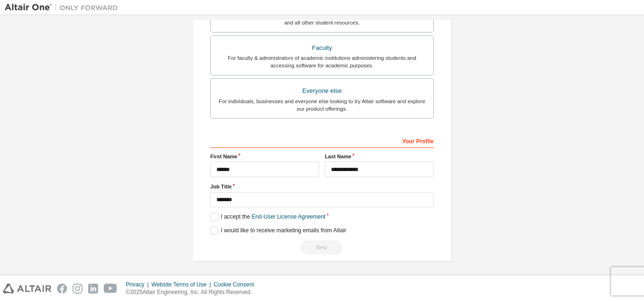
scroll to position [249, 0]
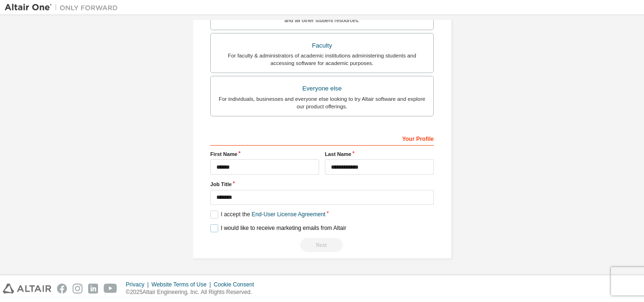
click at [210, 231] on label "I would like to receive marketing emails from Altair" at bounding box center [278, 228] width 136 height 8
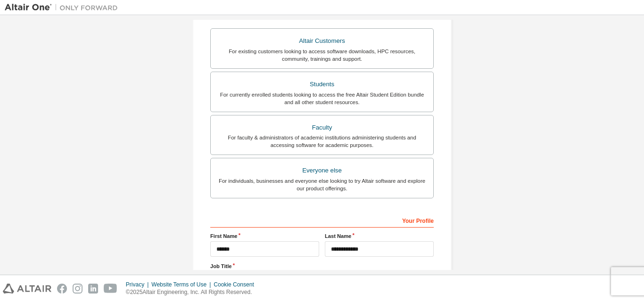
scroll to position [107, 0]
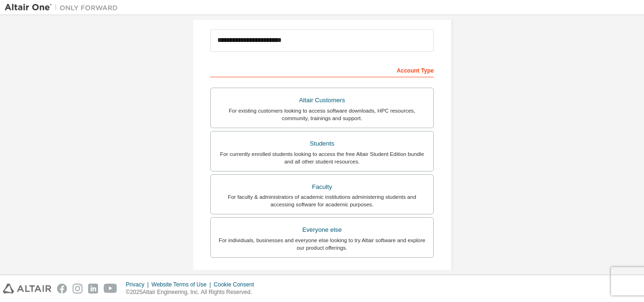
click at [275, 229] on div "Everyone else" at bounding box center [321, 229] width 211 height 13
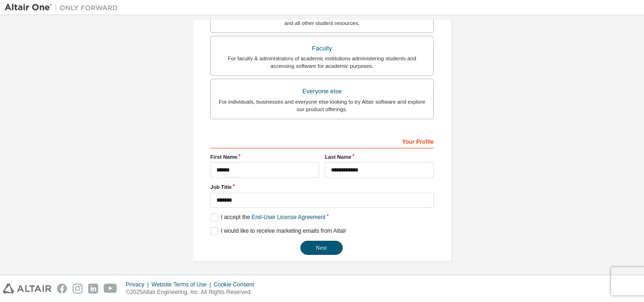
scroll to position [249, 0]
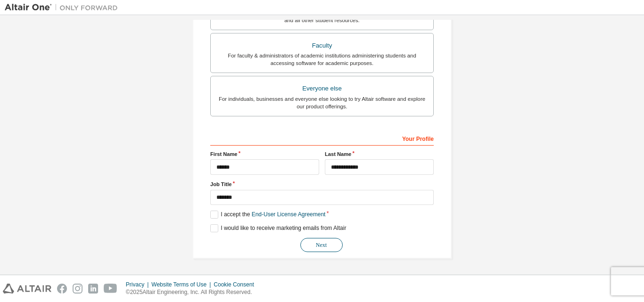
click at [316, 246] on button "Next" at bounding box center [321, 245] width 42 height 14
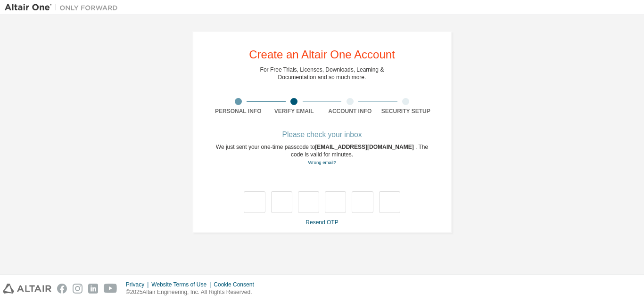
scroll to position [0, 0]
click at [329, 223] on link "Resend OTP" at bounding box center [321, 222] width 33 height 7
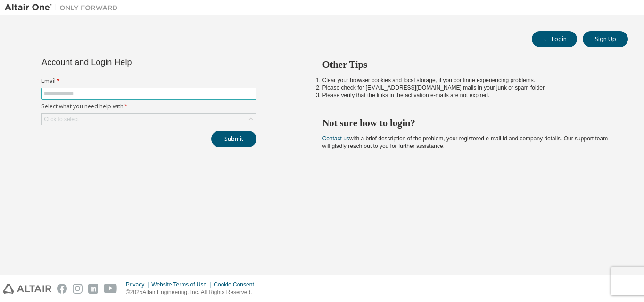
click at [213, 93] on input "text" at bounding box center [149, 94] width 210 height 8
type input "**********"
click at [173, 117] on div "Click to select" at bounding box center [149, 119] width 214 height 11
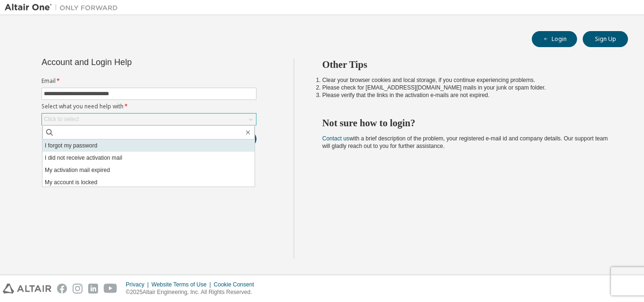
click at [181, 147] on li "I forgot my password" at bounding box center [148, 145] width 212 height 12
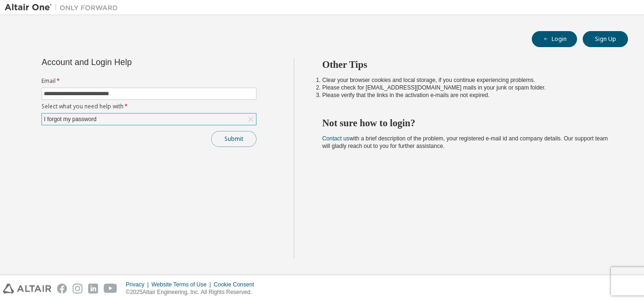
click at [229, 140] on button "Submit" at bounding box center [233, 139] width 45 height 16
click at [226, 142] on button "Submit" at bounding box center [233, 139] width 45 height 16
click at [226, 142] on div "Submit" at bounding box center [148, 139] width 215 height 16
click at [226, 142] on button "Submit" at bounding box center [233, 139] width 45 height 16
click at [226, 142] on div "Submit" at bounding box center [148, 139] width 215 height 16
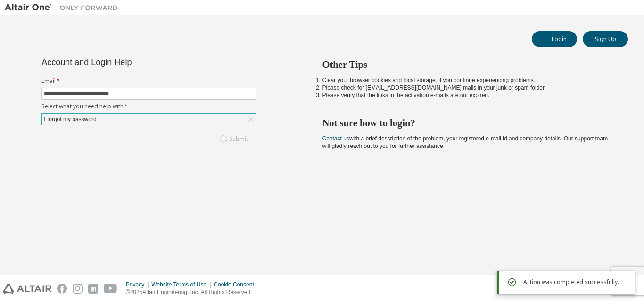
click at [226, 142] on div "Submit" at bounding box center [148, 139] width 215 height 16
click at [226, 142] on button "Submit" at bounding box center [233, 139] width 45 height 16
click at [226, 142] on div "Submit" at bounding box center [148, 139] width 215 height 16
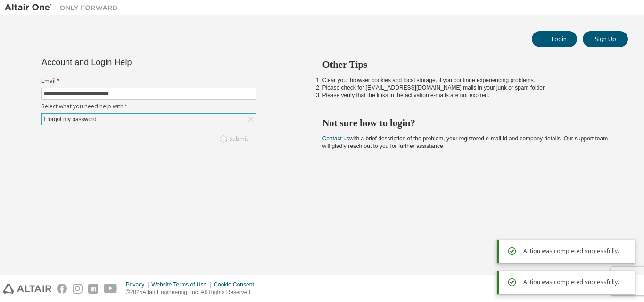
click at [226, 142] on div "Submit" at bounding box center [148, 139] width 215 height 16
click at [226, 142] on button "Submit" at bounding box center [233, 139] width 45 height 16
